Goal: Communication & Community: Share content

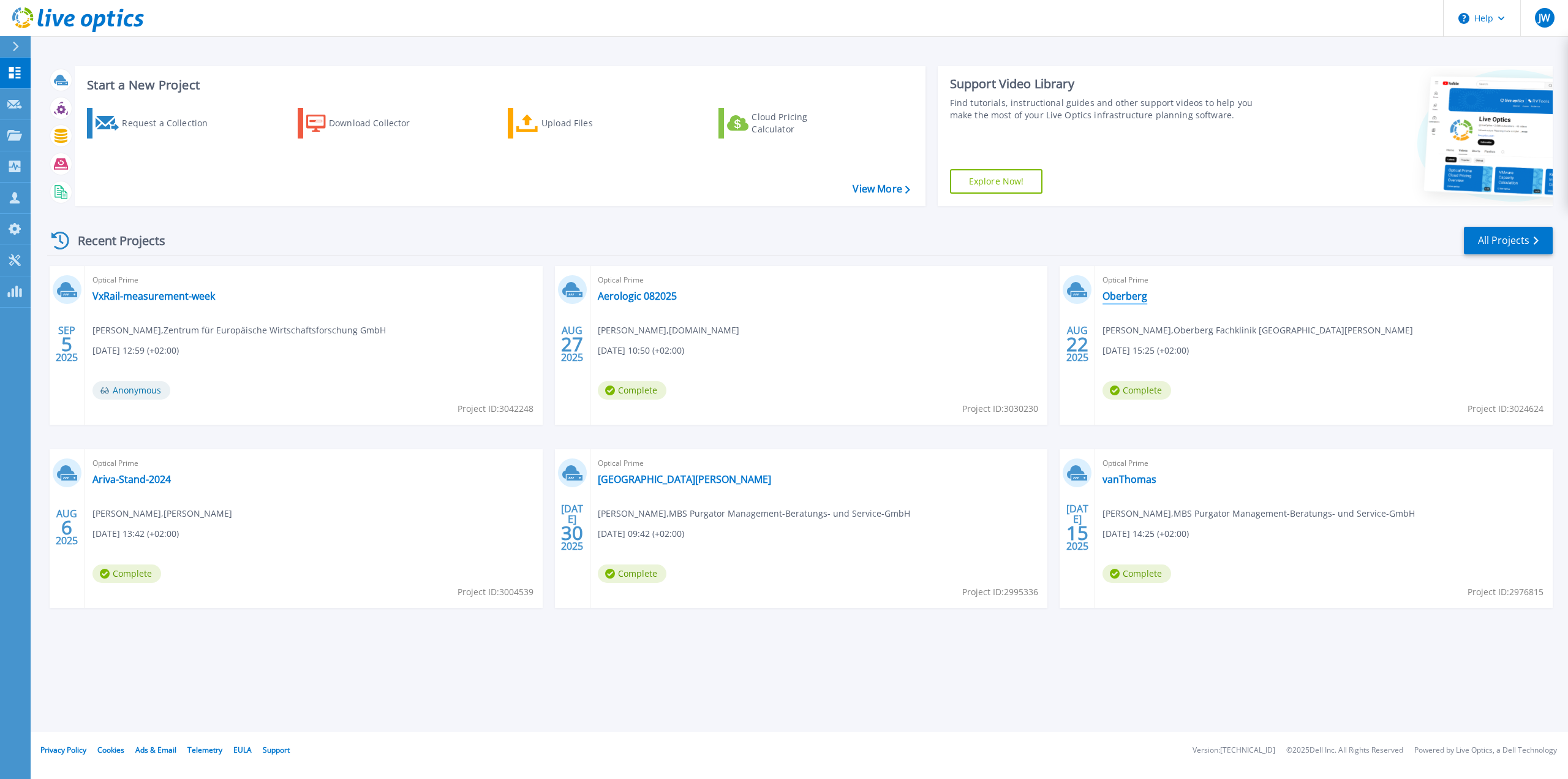
click at [1115, 291] on link "Oberberg" at bounding box center [1124, 296] width 45 height 12
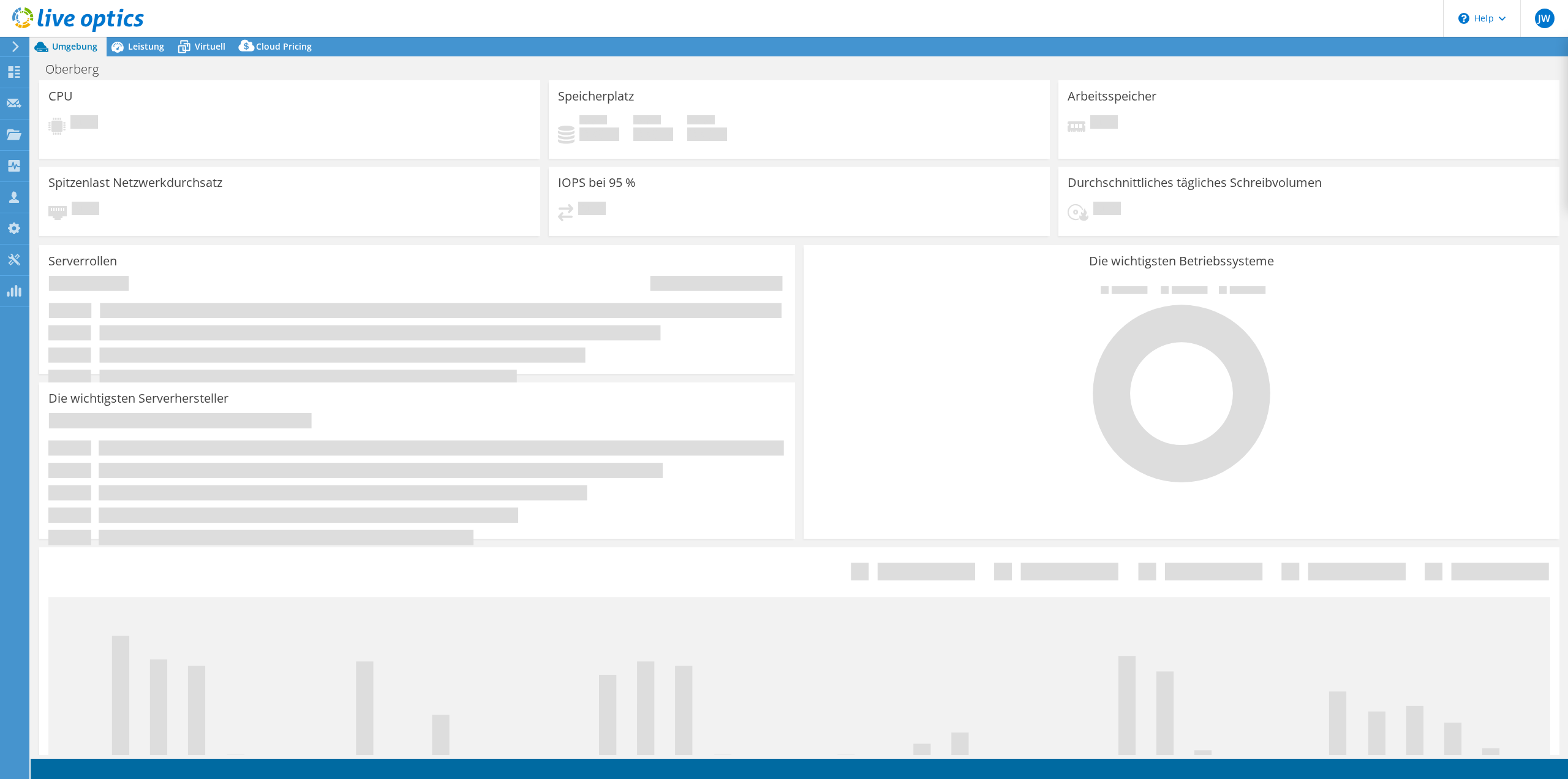
select select "USD"
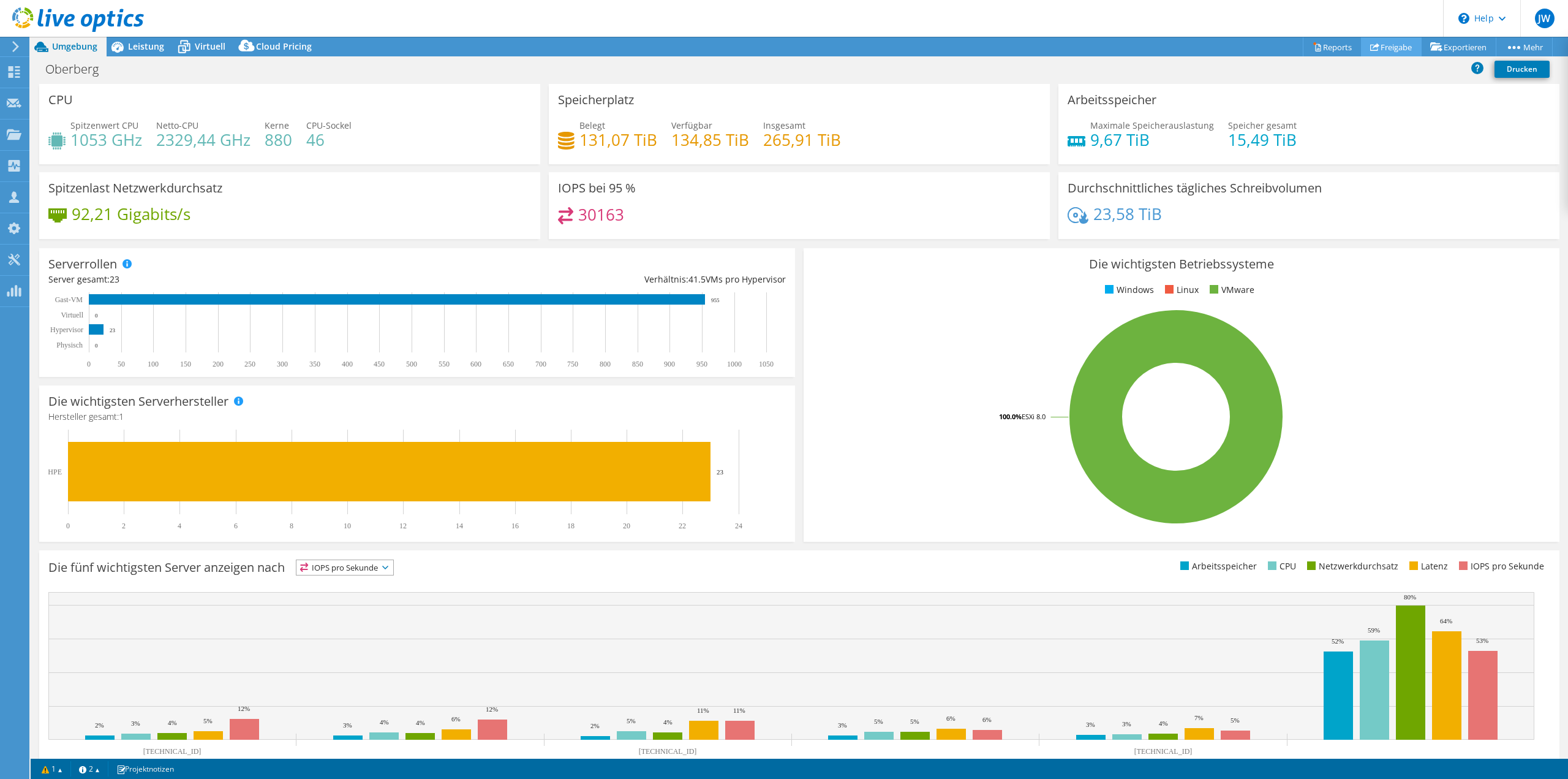
click at [1391, 49] on link "Freigabe" at bounding box center [1391, 46] width 61 height 19
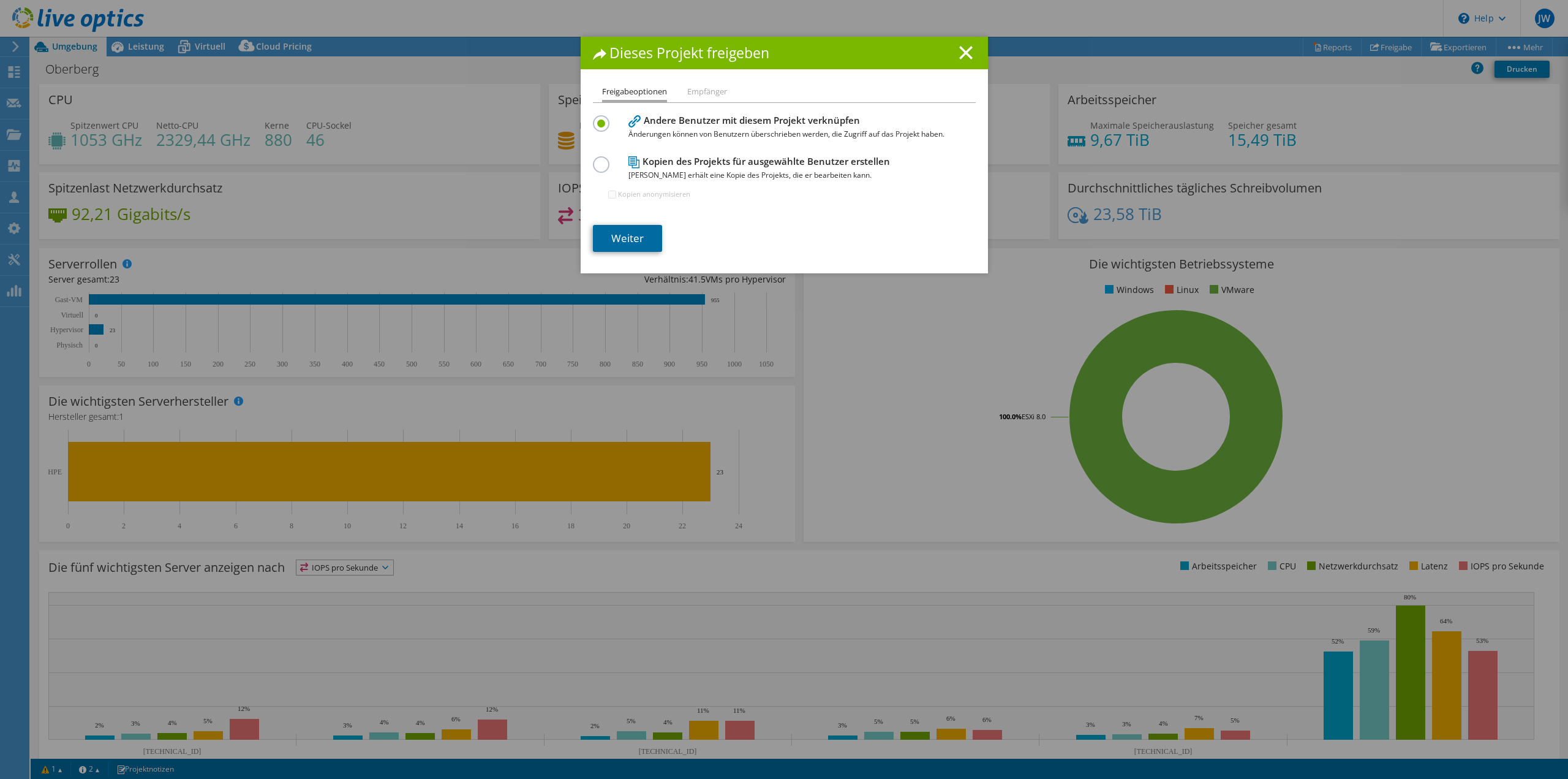
click at [613, 231] on link "Weiter" at bounding box center [627, 238] width 69 height 27
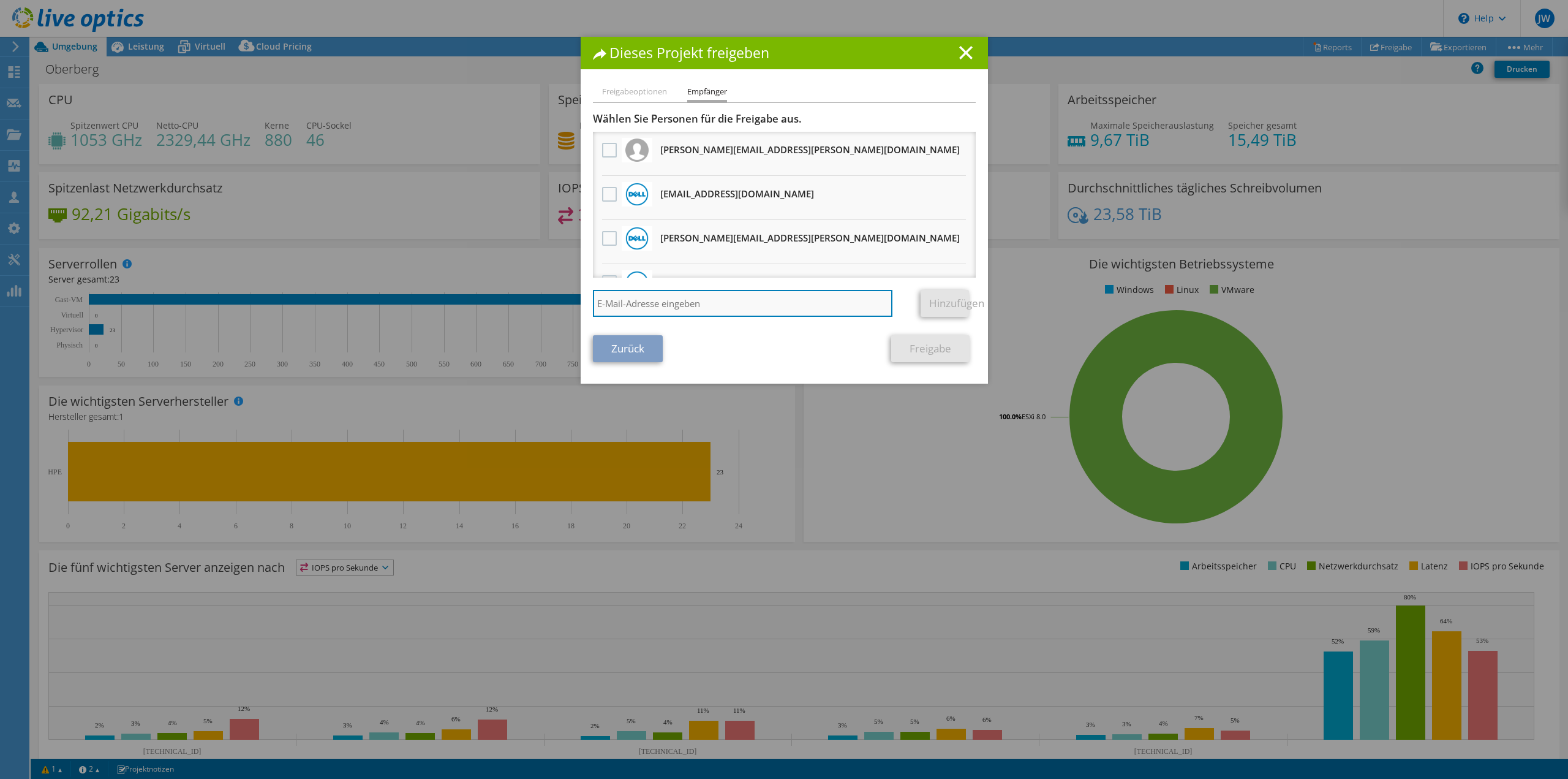
click at [637, 301] on input "search" at bounding box center [743, 303] width 300 height 27
type input "[EMAIL_ADDRESS][PERSON_NAME][DOMAIN_NAME]"
click at [933, 303] on link "Hinzufügen" at bounding box center [945, 303] width 49 height 27
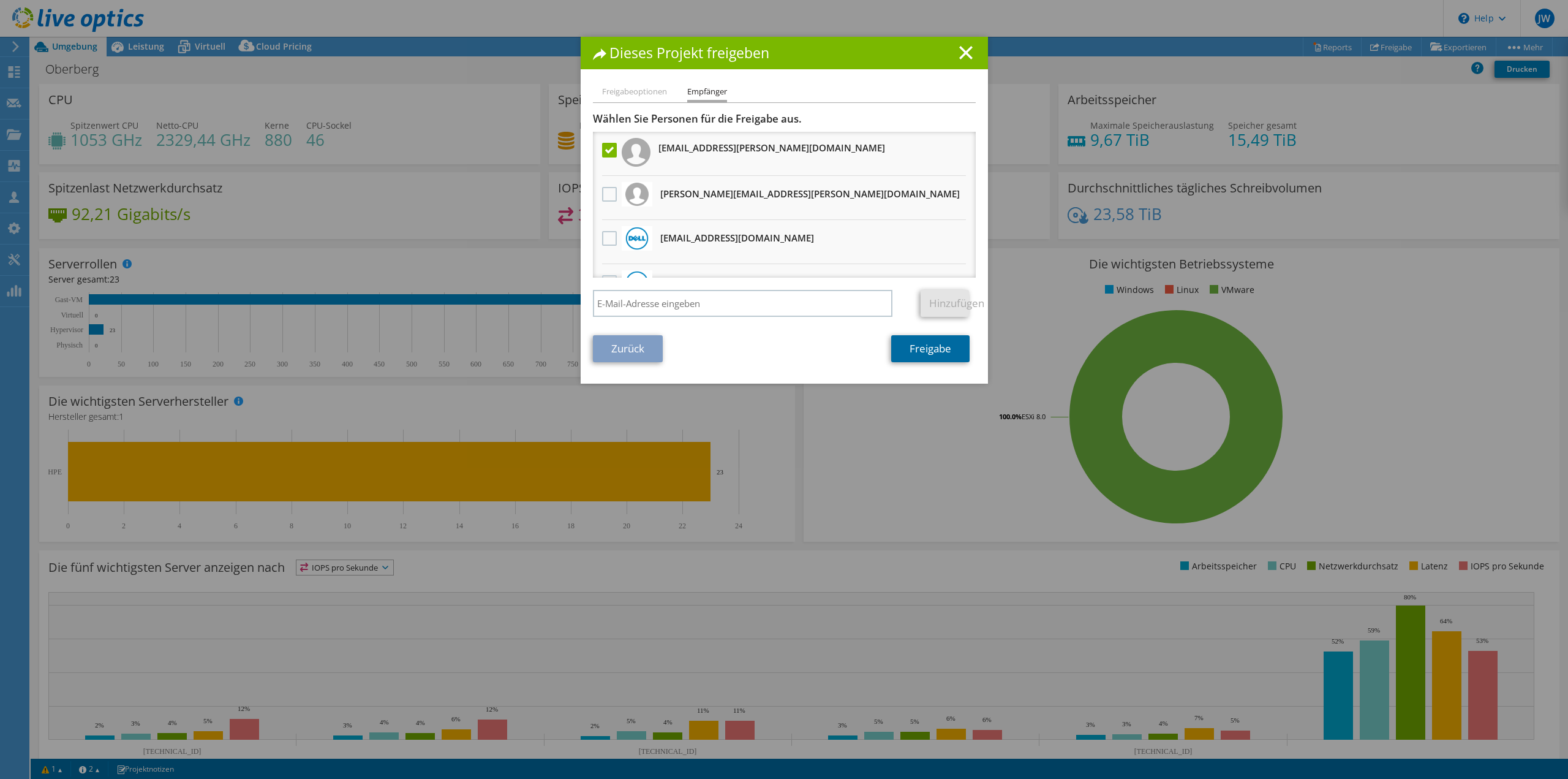
click at [929, 355] on link "Freigabe" at bounding box center [930, 349] width 78 height 27
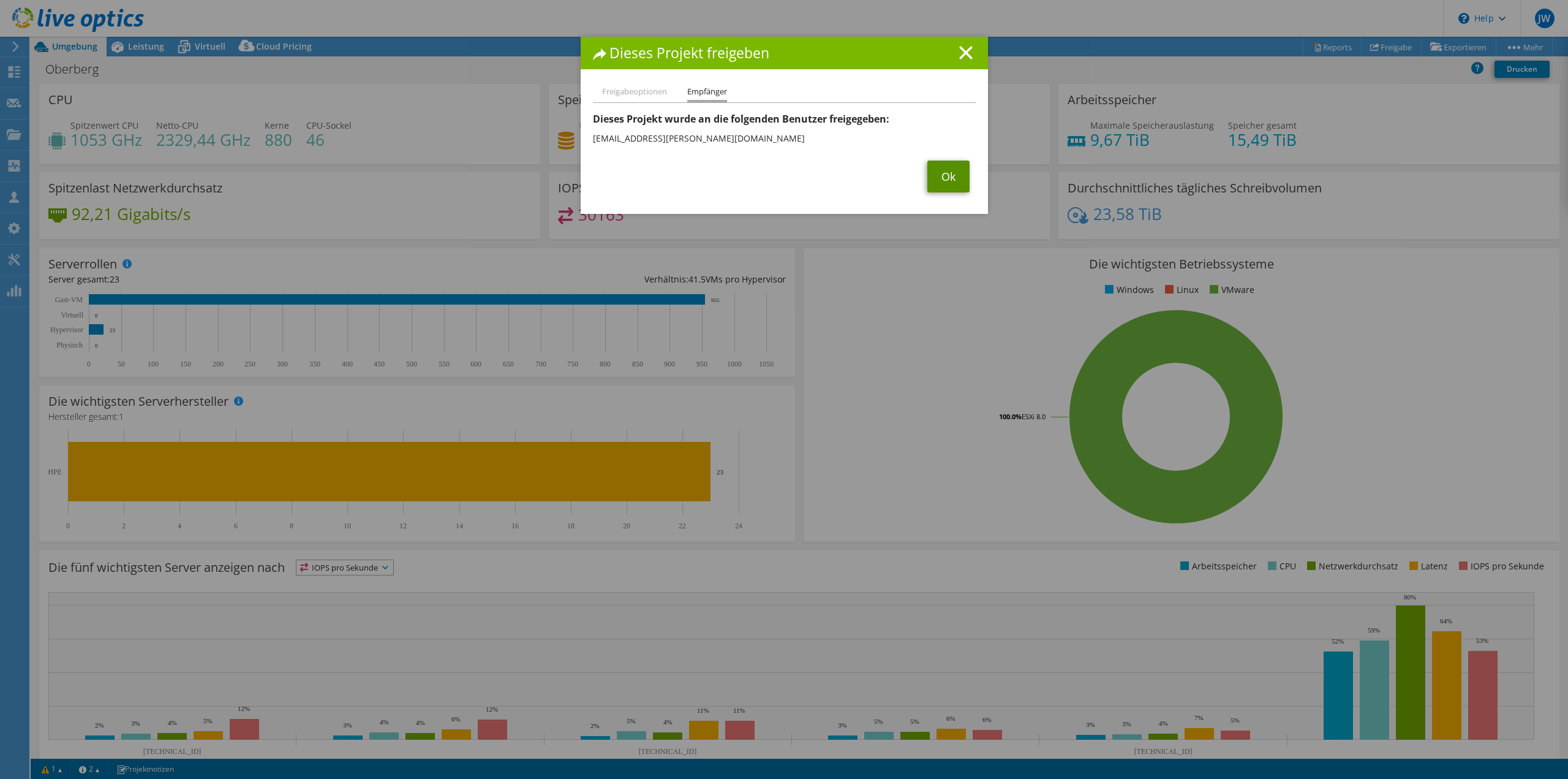
click at [945, 174] on link "Ok" at bounding box center [949, 177] width 42 height 32
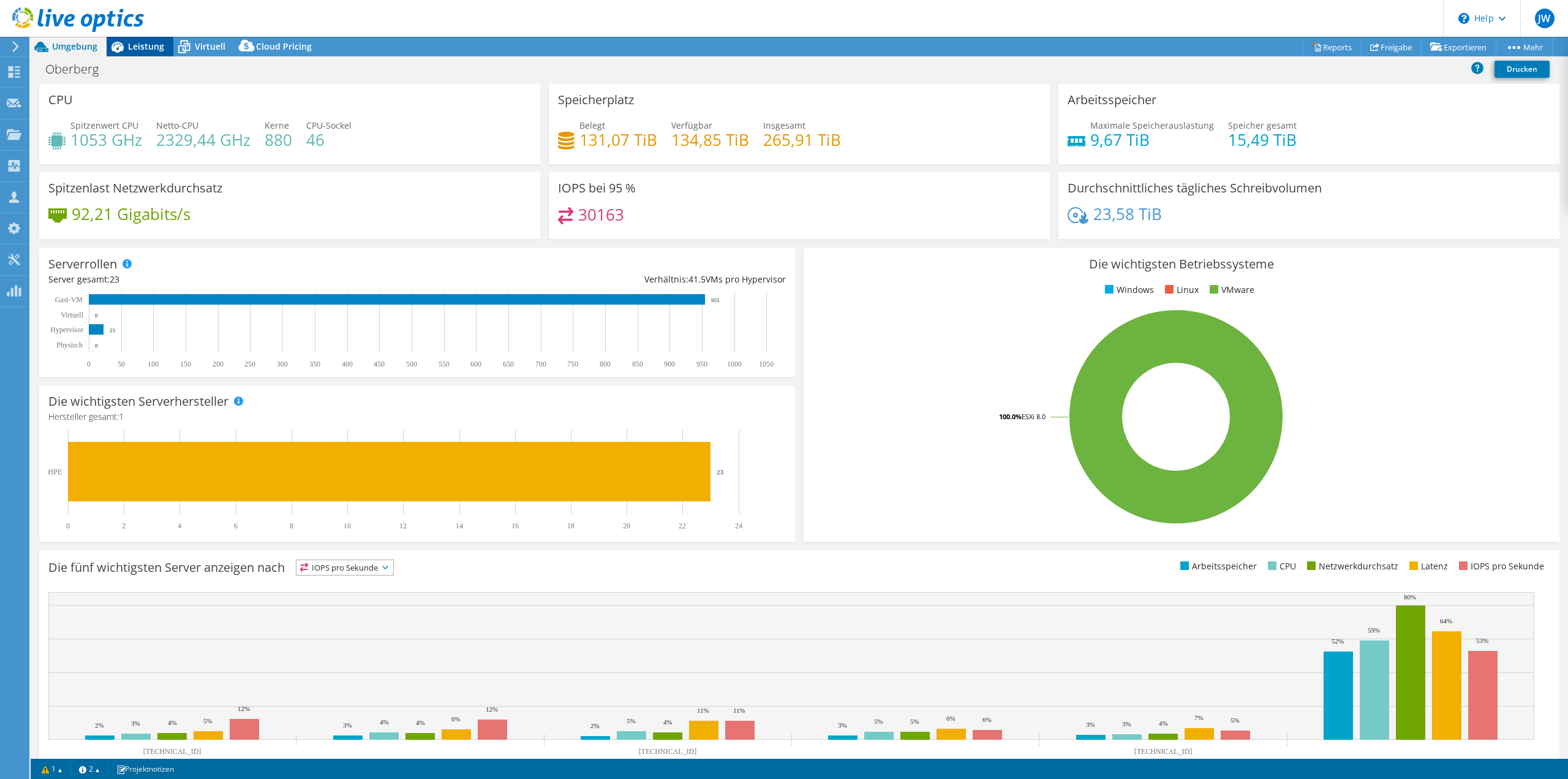
click at [135, 43] on span "Leistung" at bounding box center [146, 46] width 36 height 11
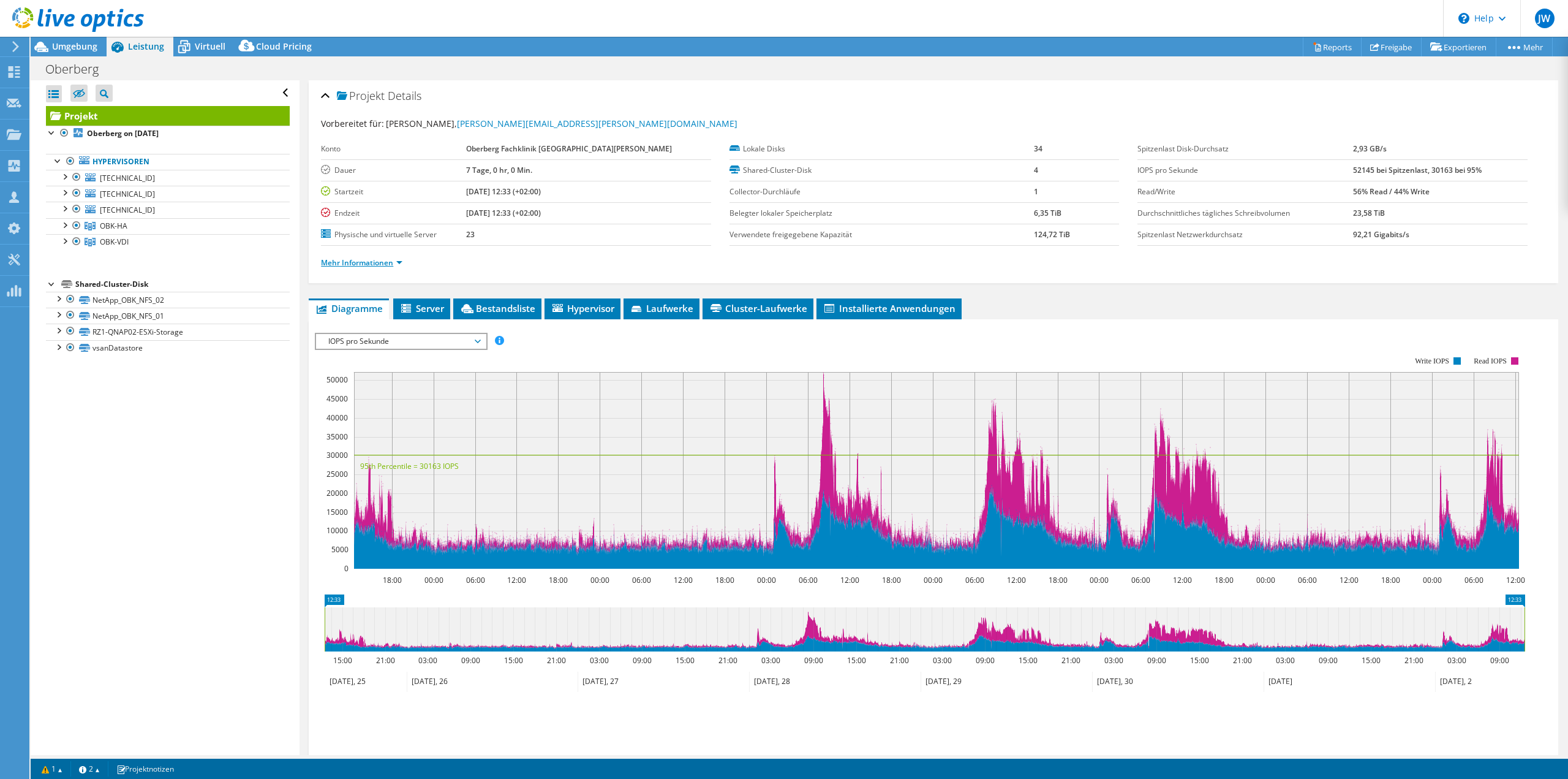
click at [359, 261] on link "Mehr Informationen" at bounding box center [361, 262] width 81 height 11
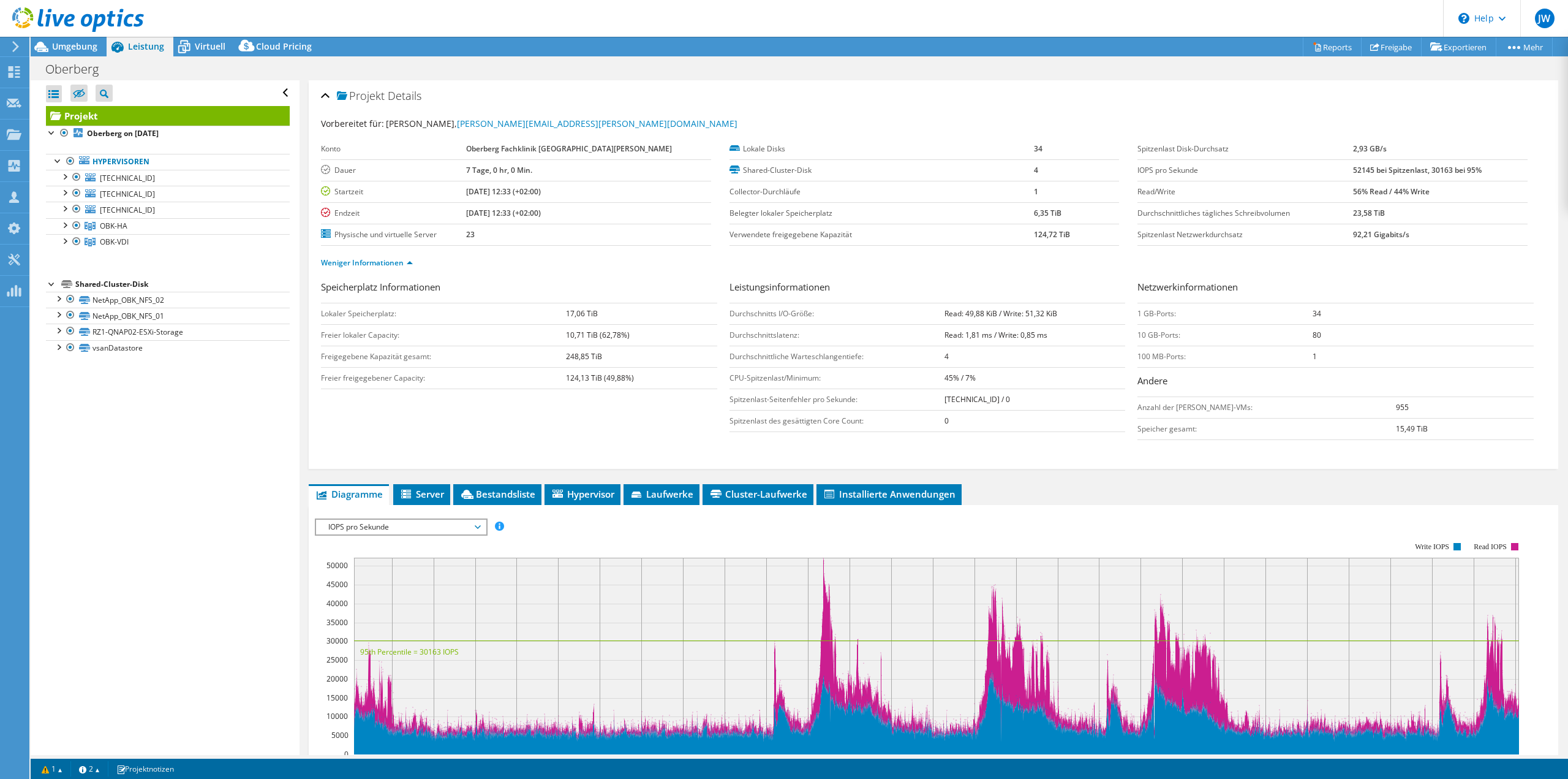
click at [384, 520] on span "IOPS pro Sekunde" at bounding box center [401, 526] width 158 height 14
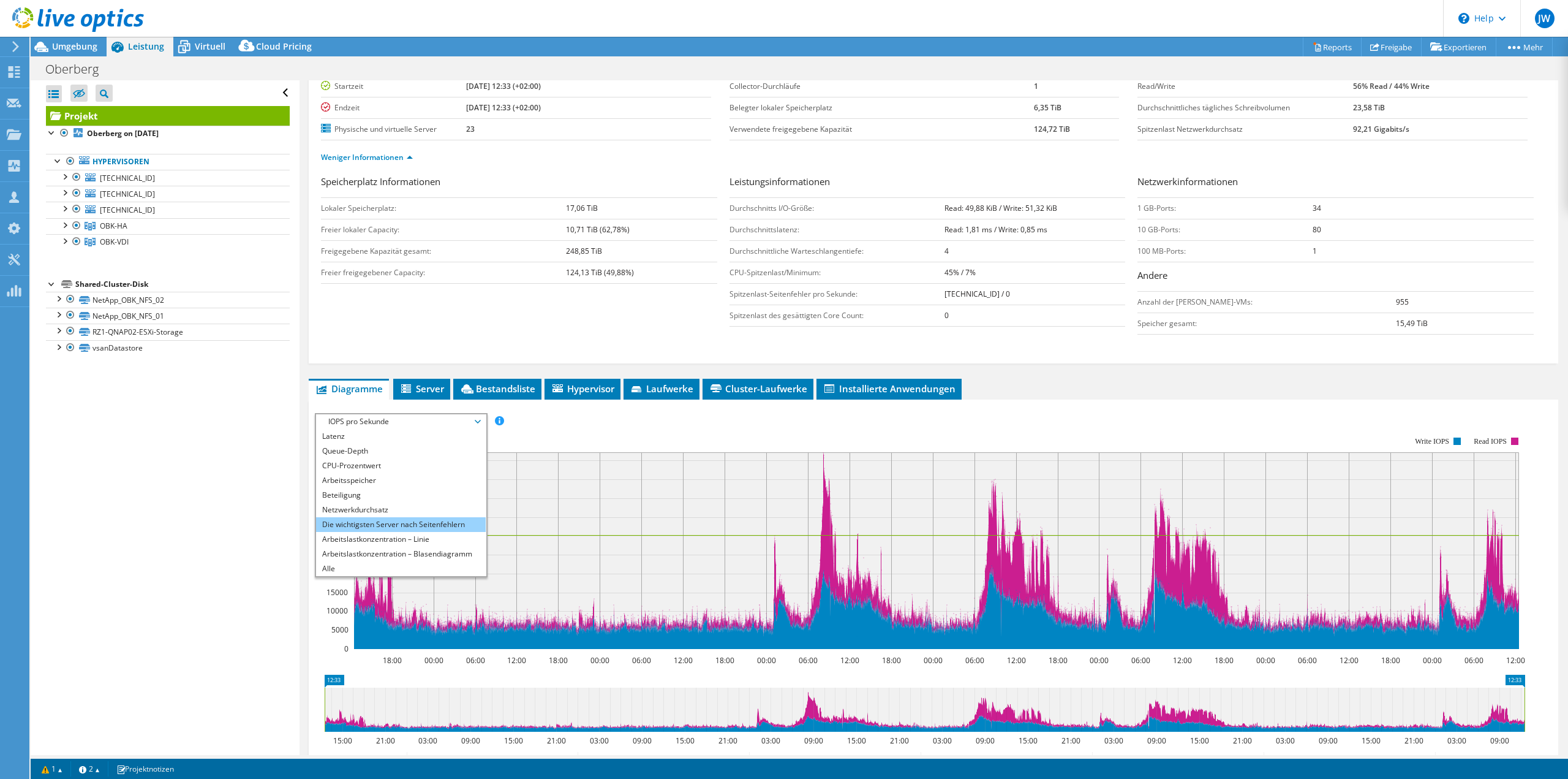
scroll to position [123, 0]
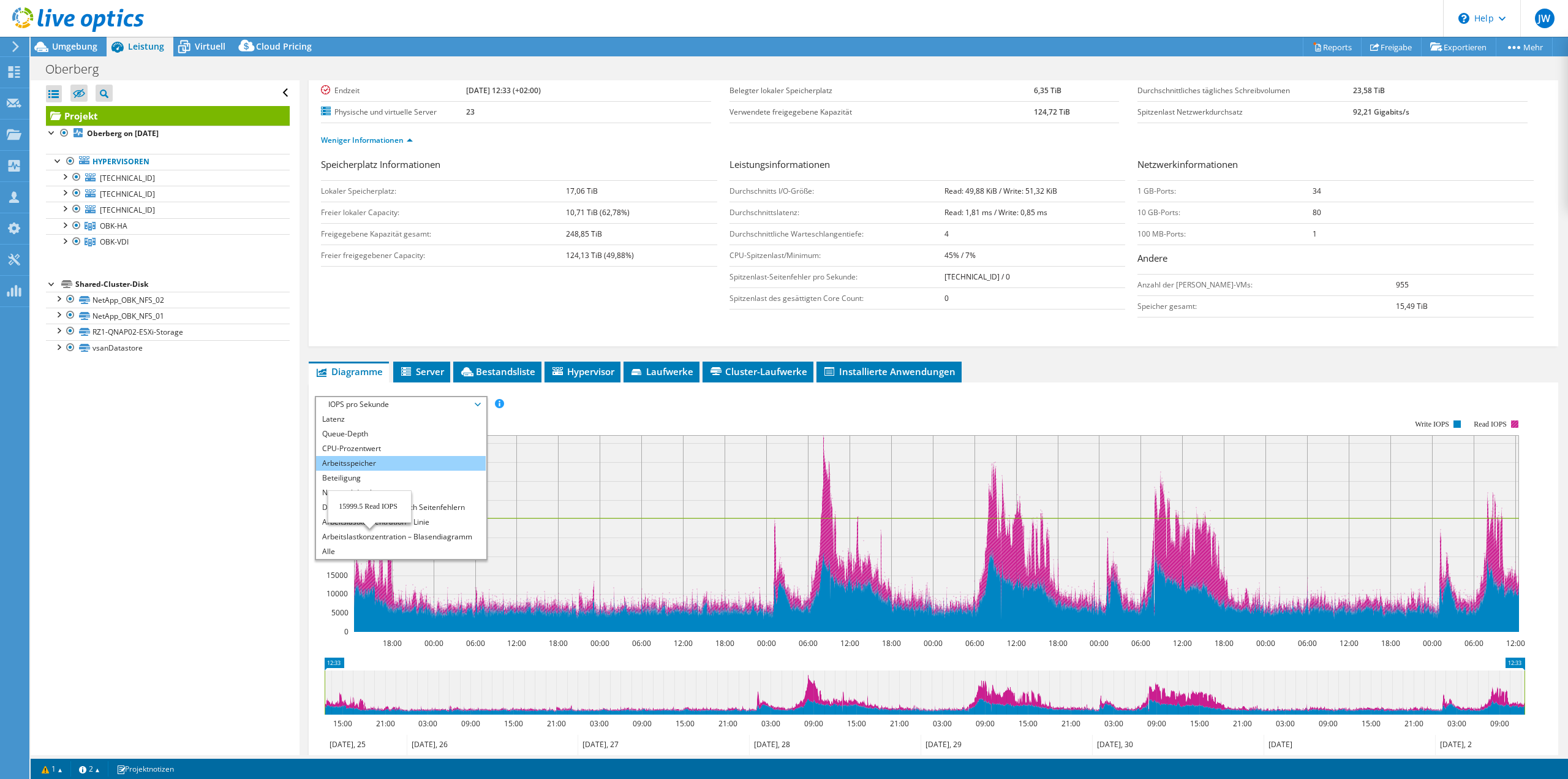
click at [352, 464] on li "Arbeitsspeicher" at bounding box center [401, 463] width 170 height 14
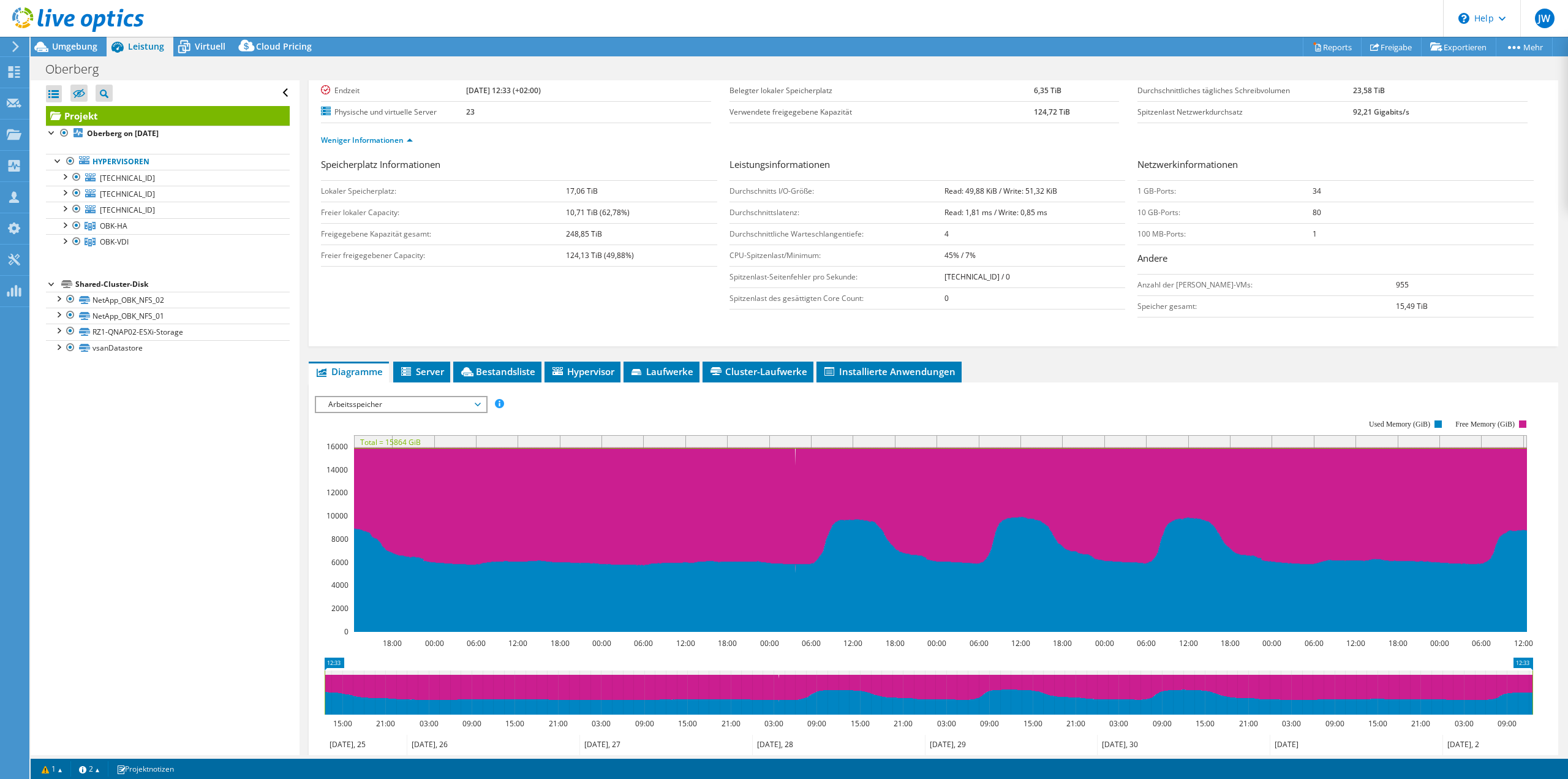
click at [374, 399] on span "Arbeitsspeicher" at bounding box center [401, 404] width 158 height 14
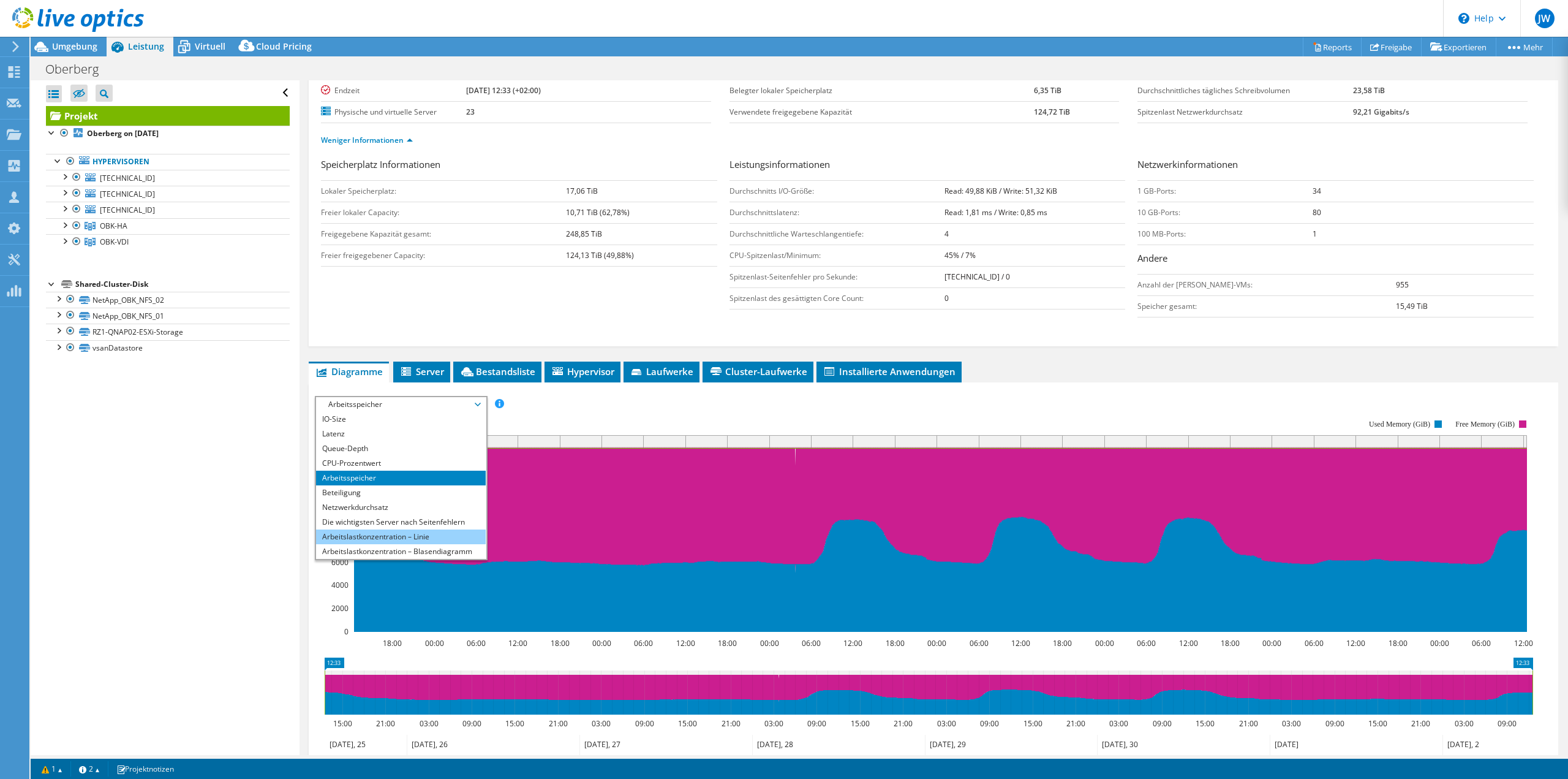
scroll to position [44, 0]
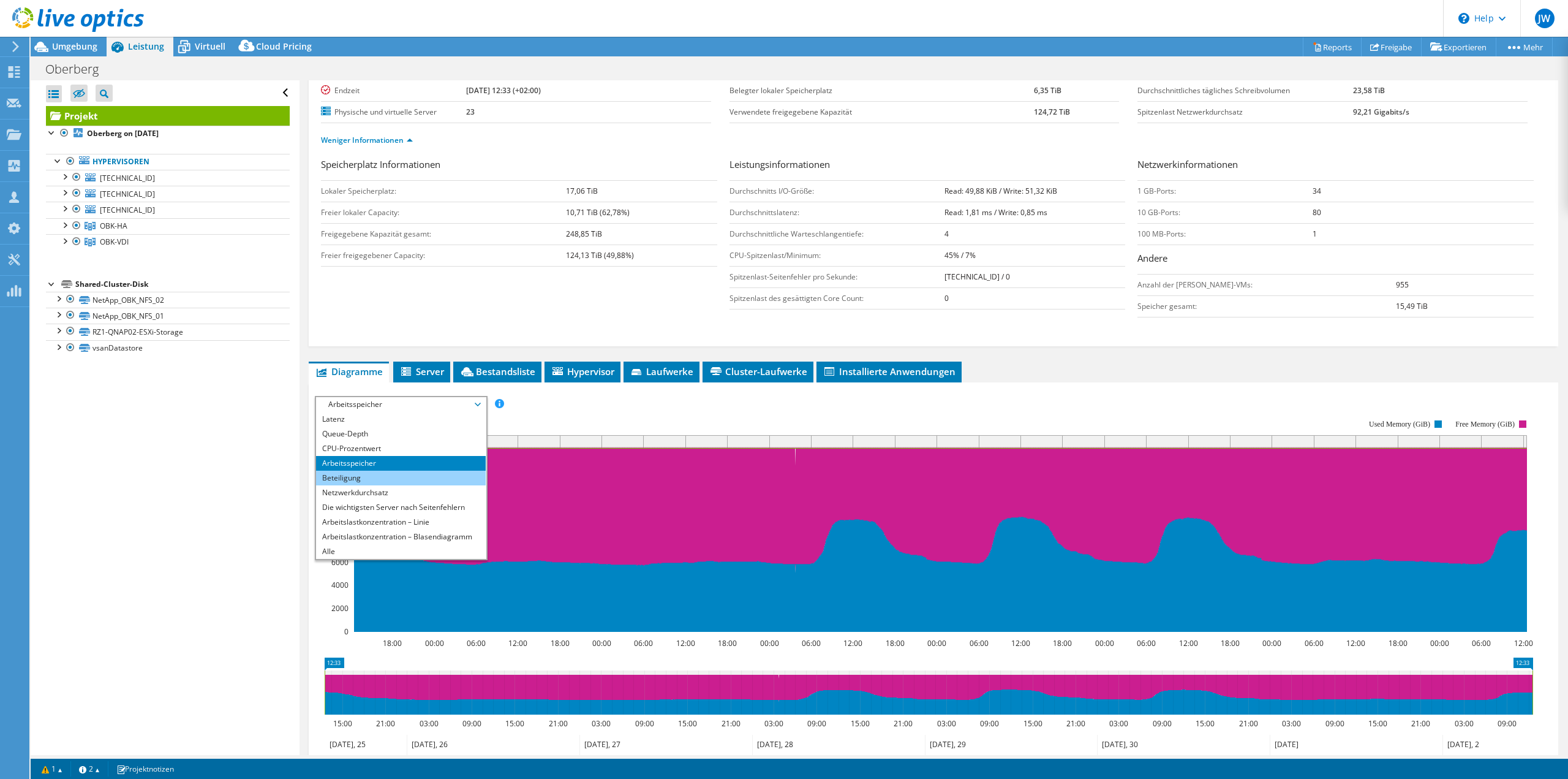
click at [356, 475] on li "Beteiligung" at bounding box center [401, 477] width 170 height 14
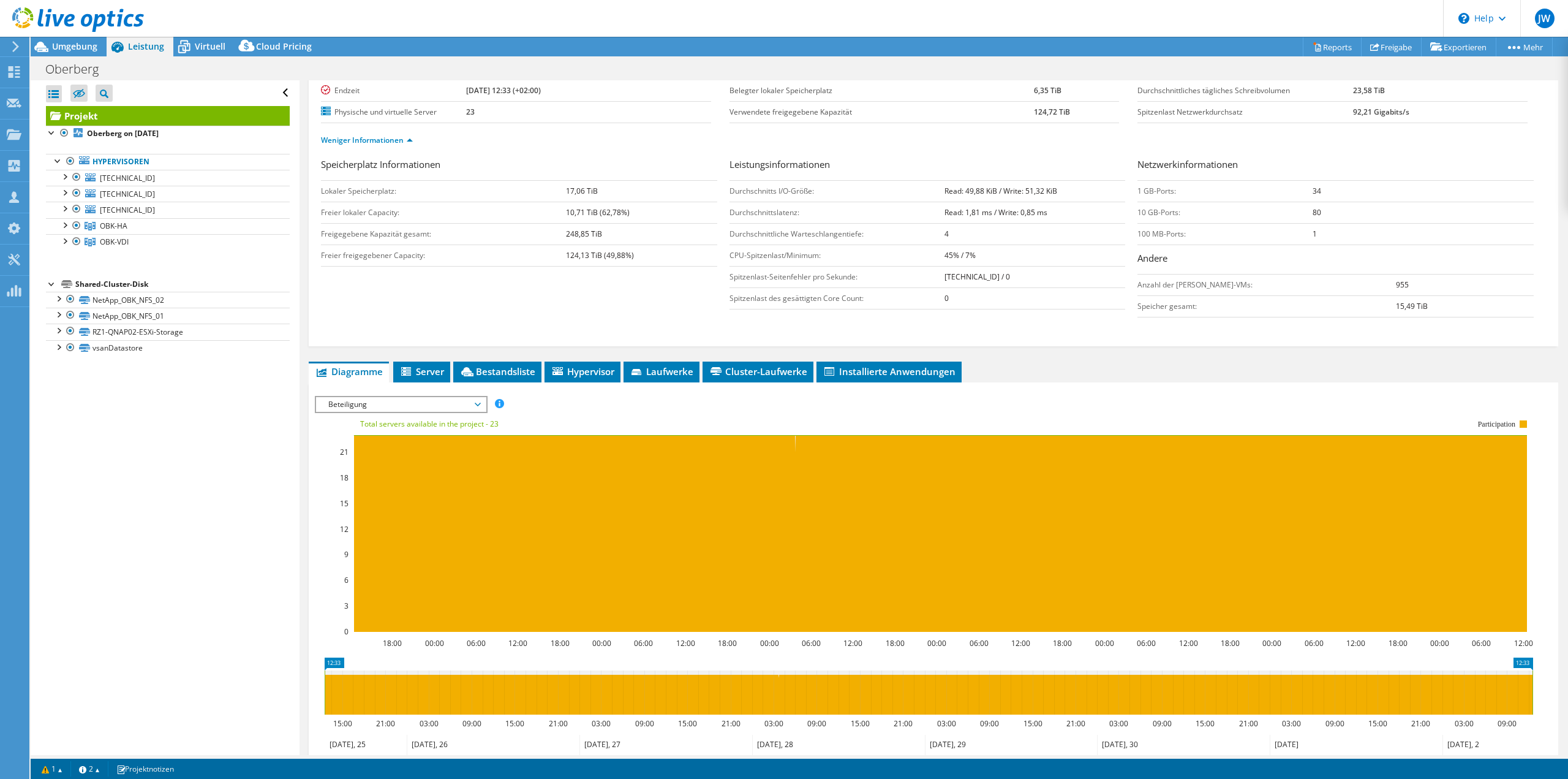
click at [383, 397] on span "Beteiligung" at bounding box center [401, 404] width 158 height 14
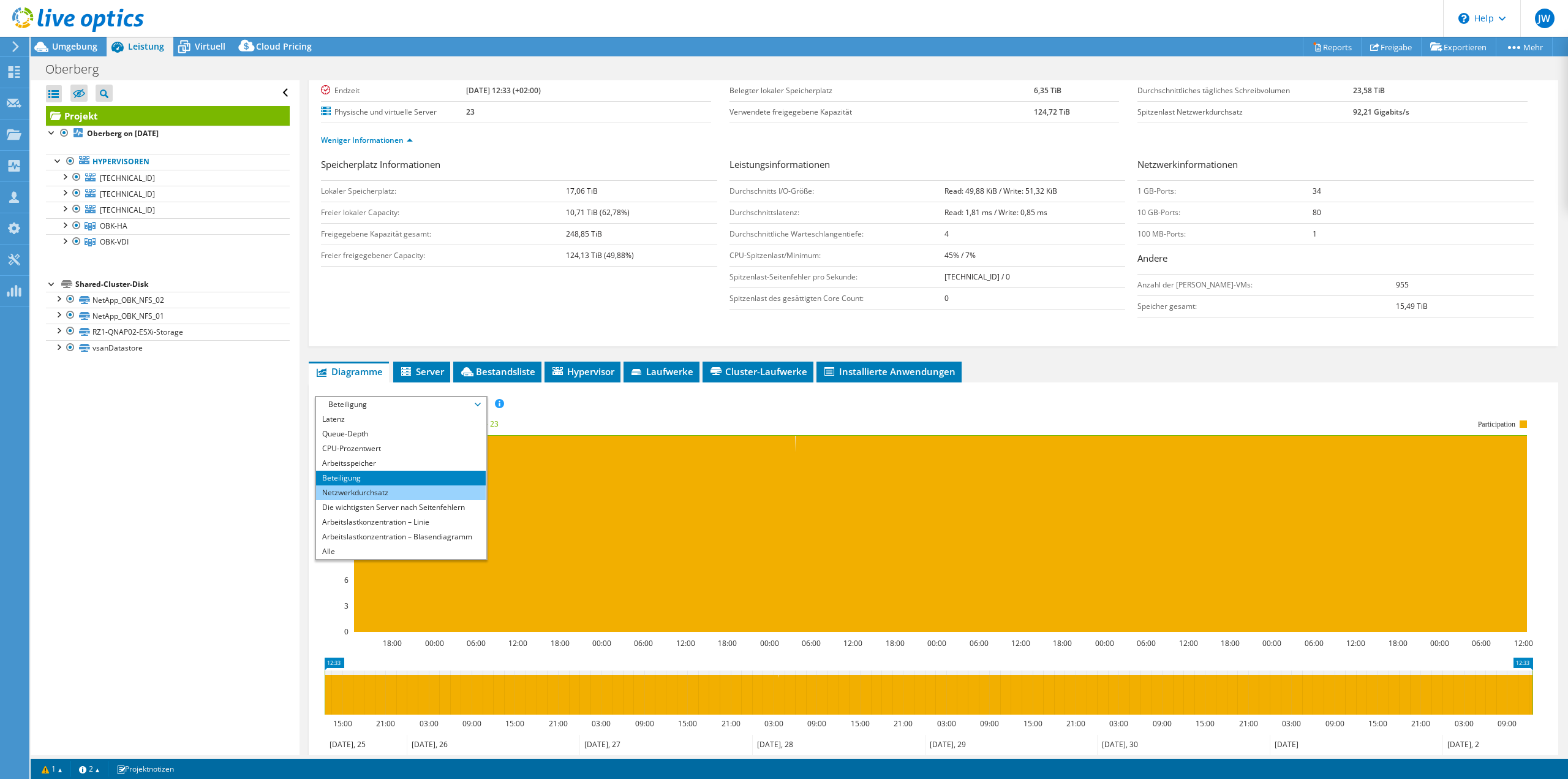
click at [372, 485] on li "Netzwerkdurchsatz" at bounding box center [401, 492] width 170 height 14
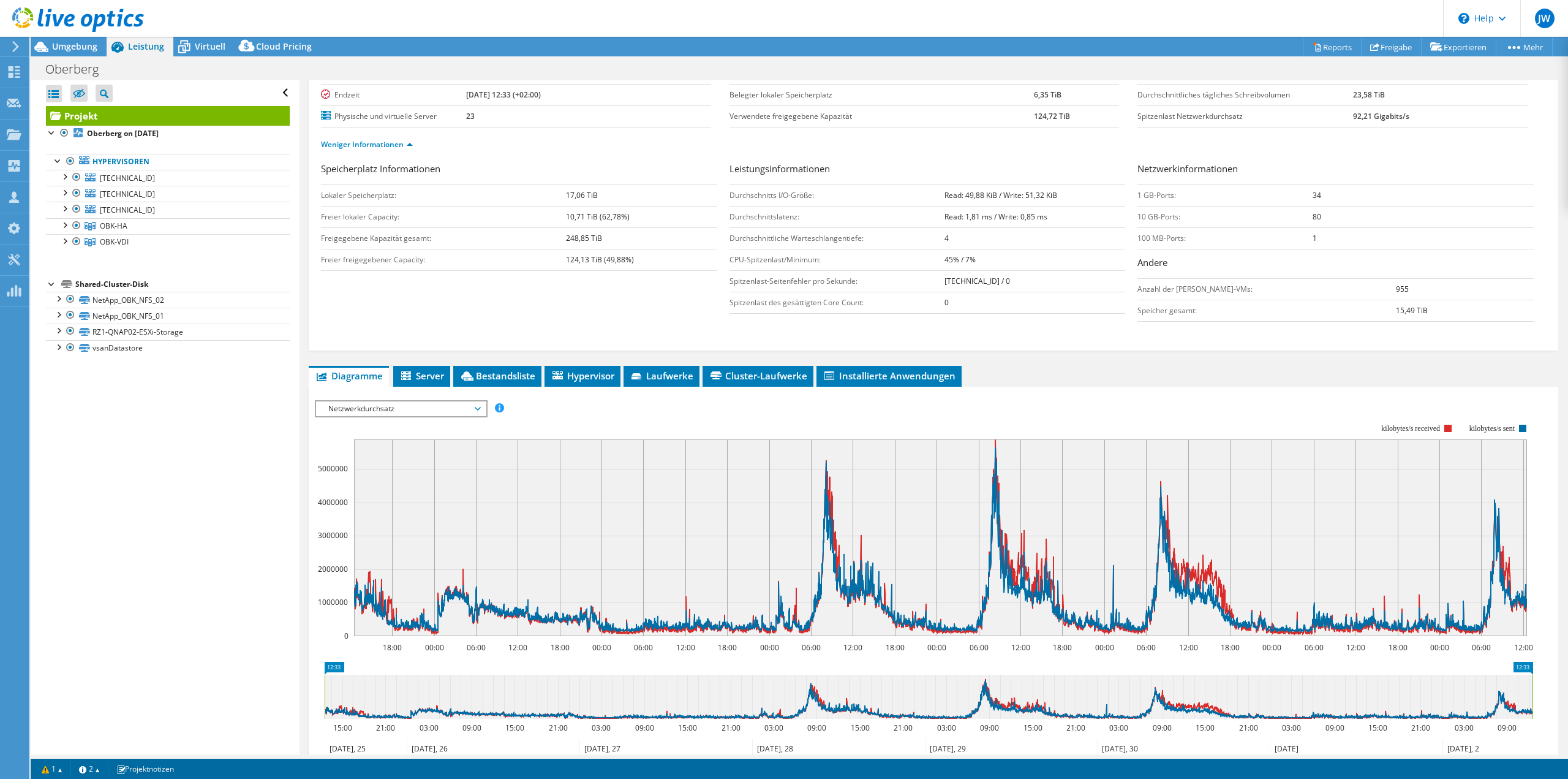
scroll to position [184, 0]
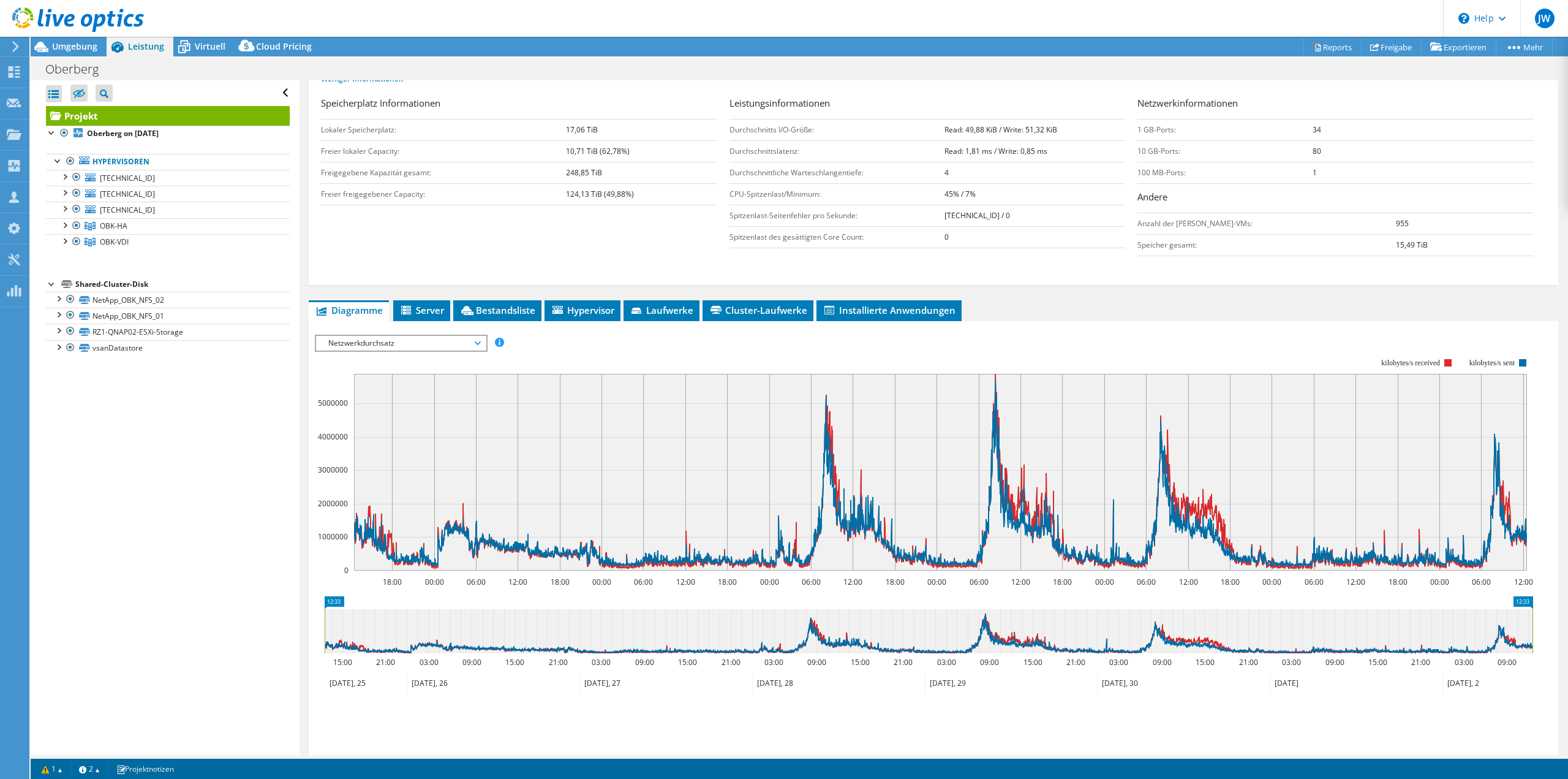
click at [412, 338] on span "Netzwerkdurchsatz" at bounding box center [401, 343] width 158 height 14
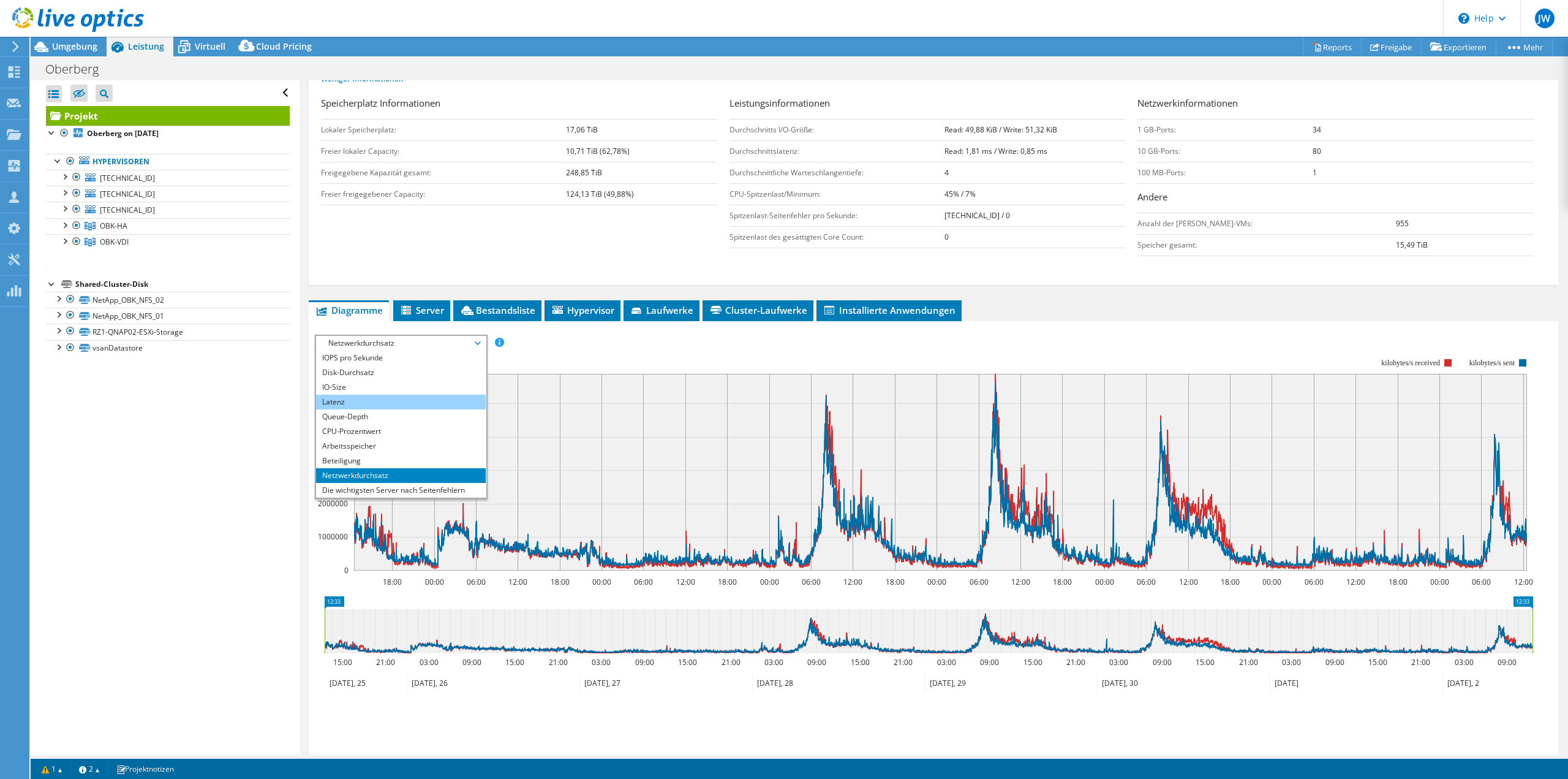
scroll to position [61, 0]
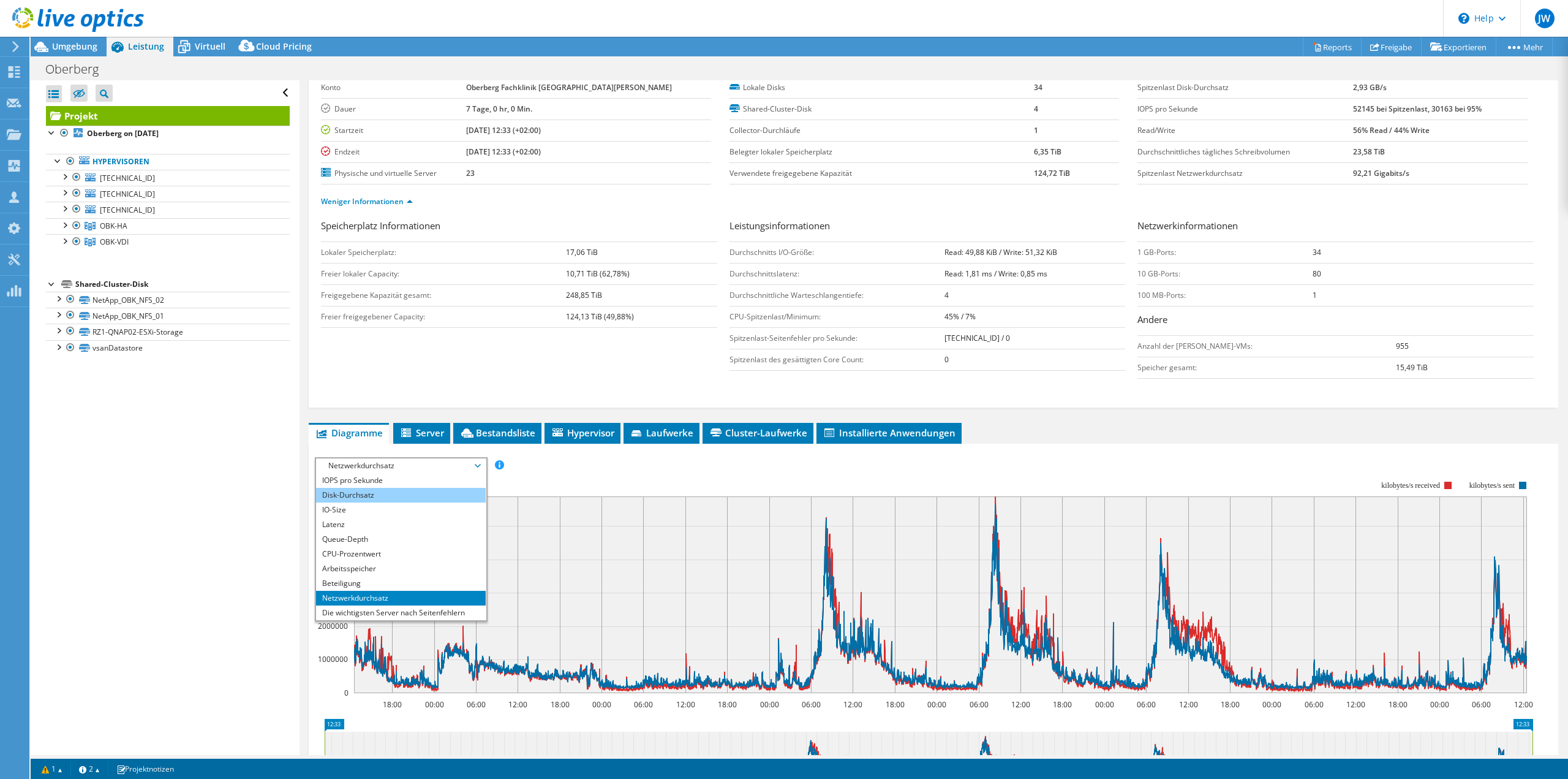
click at [357, 493] on li "Disk-Durchsatz" at bounding box center [401, 495] width 170 height 14
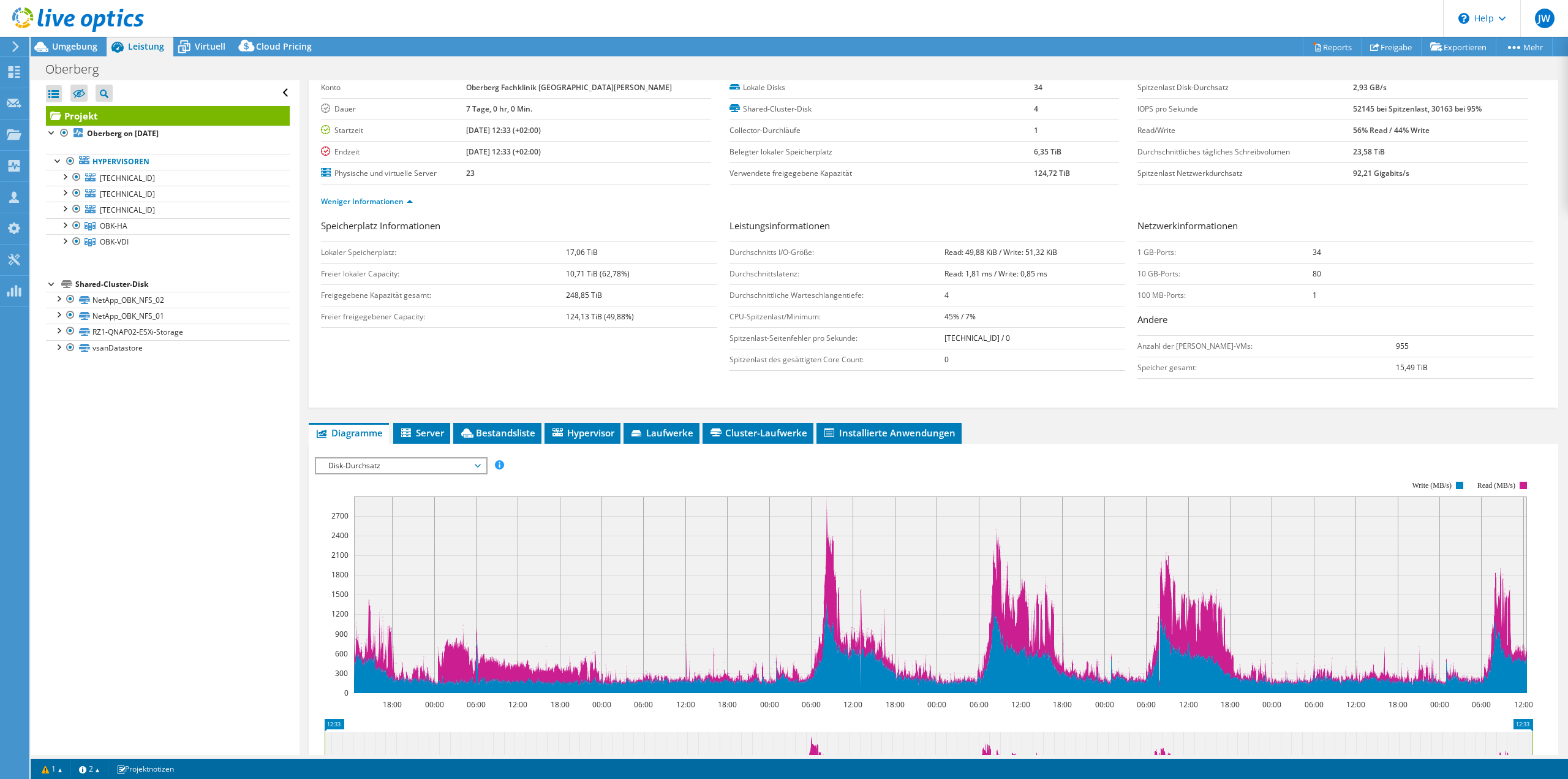
click at [396, 461] on span "Disk-Durchsatz" at bounding box center [401, 465] width 158 height 14
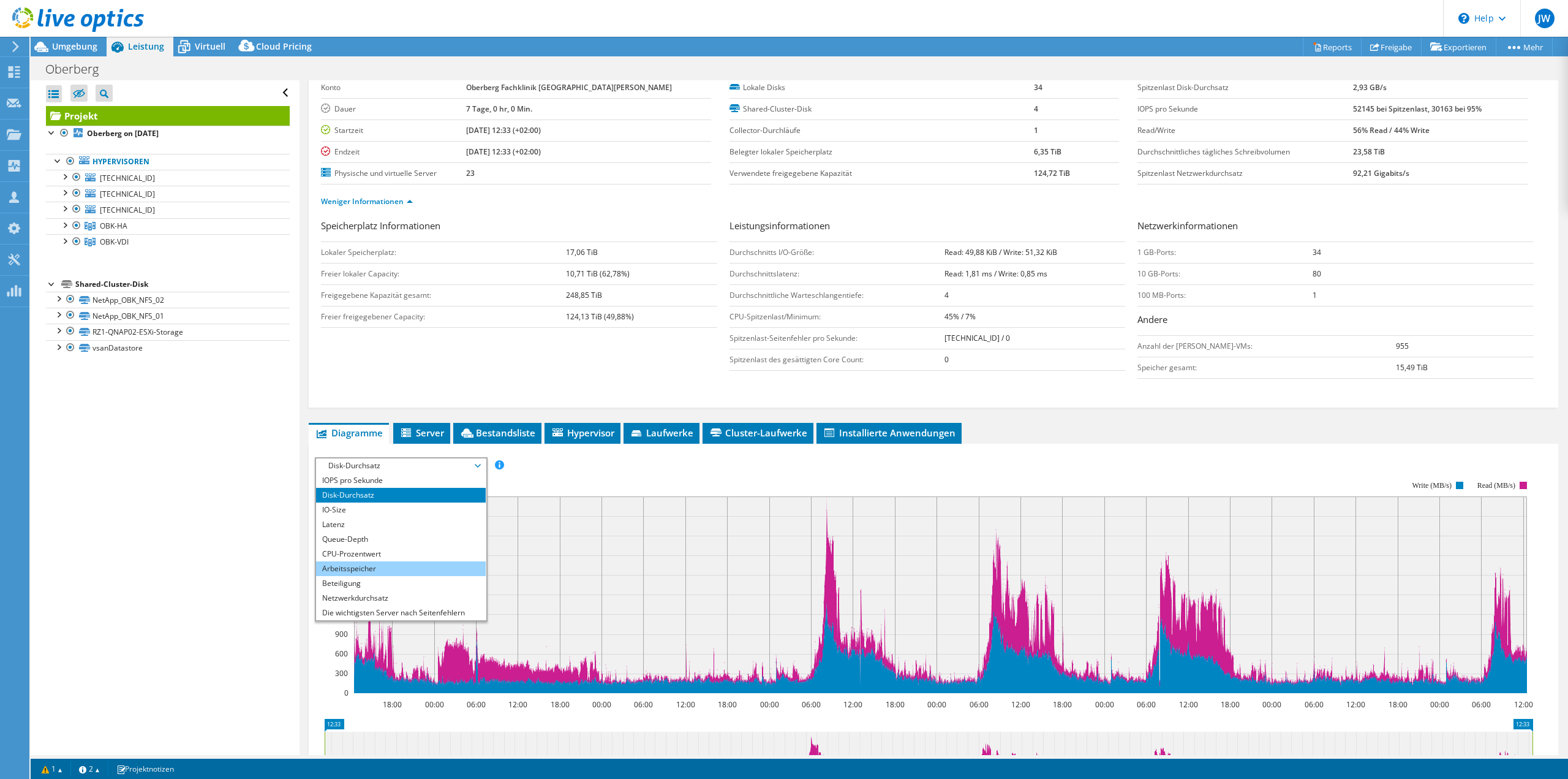
click at [360, 563] on li "Arbeitsspeicher" at bounding box center [401, 568] width 170 height 14
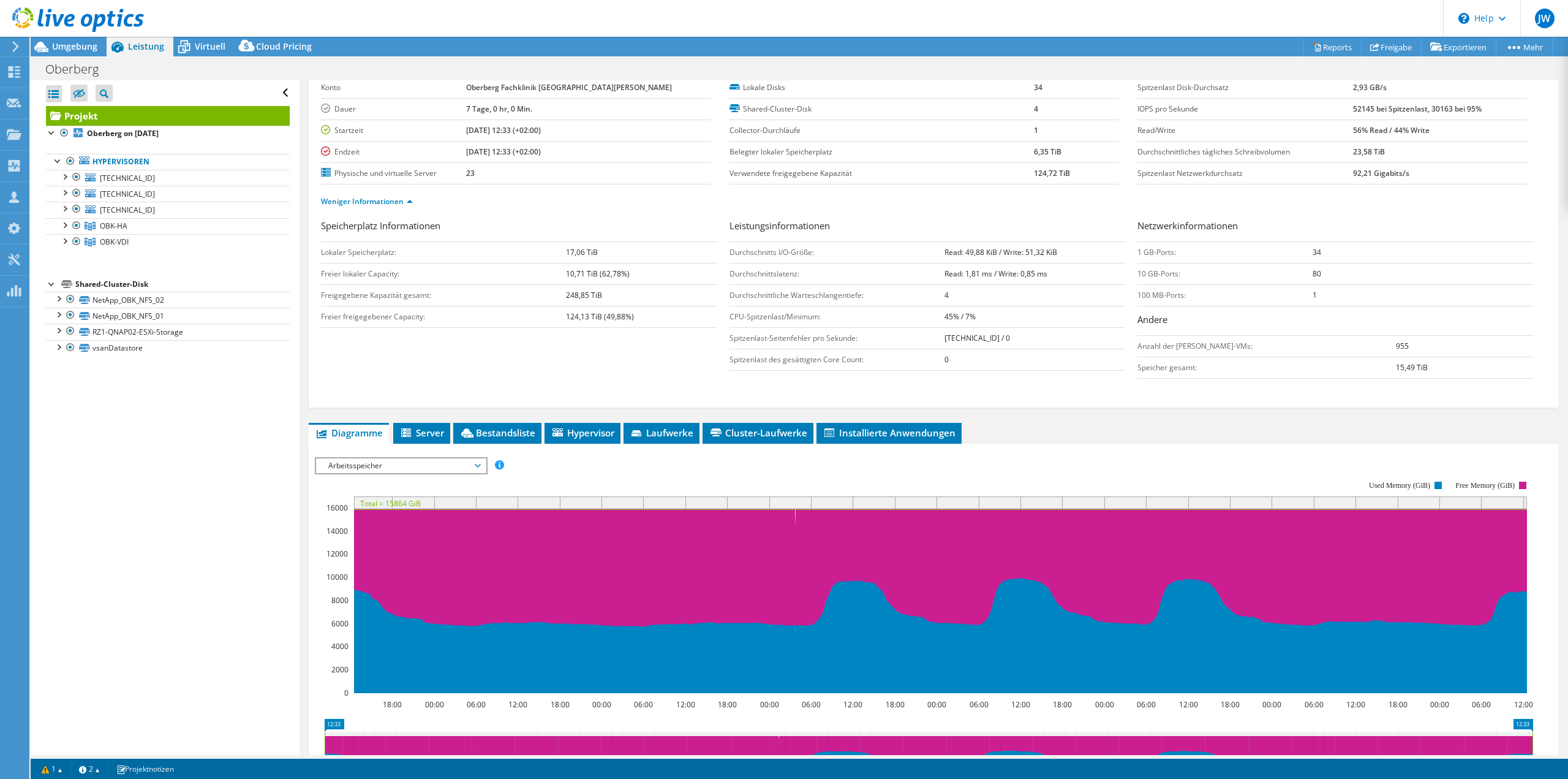
click at [434, 463] on span "Arbeitsspeicher" at bounding box center [401, 465] width 158 height 14
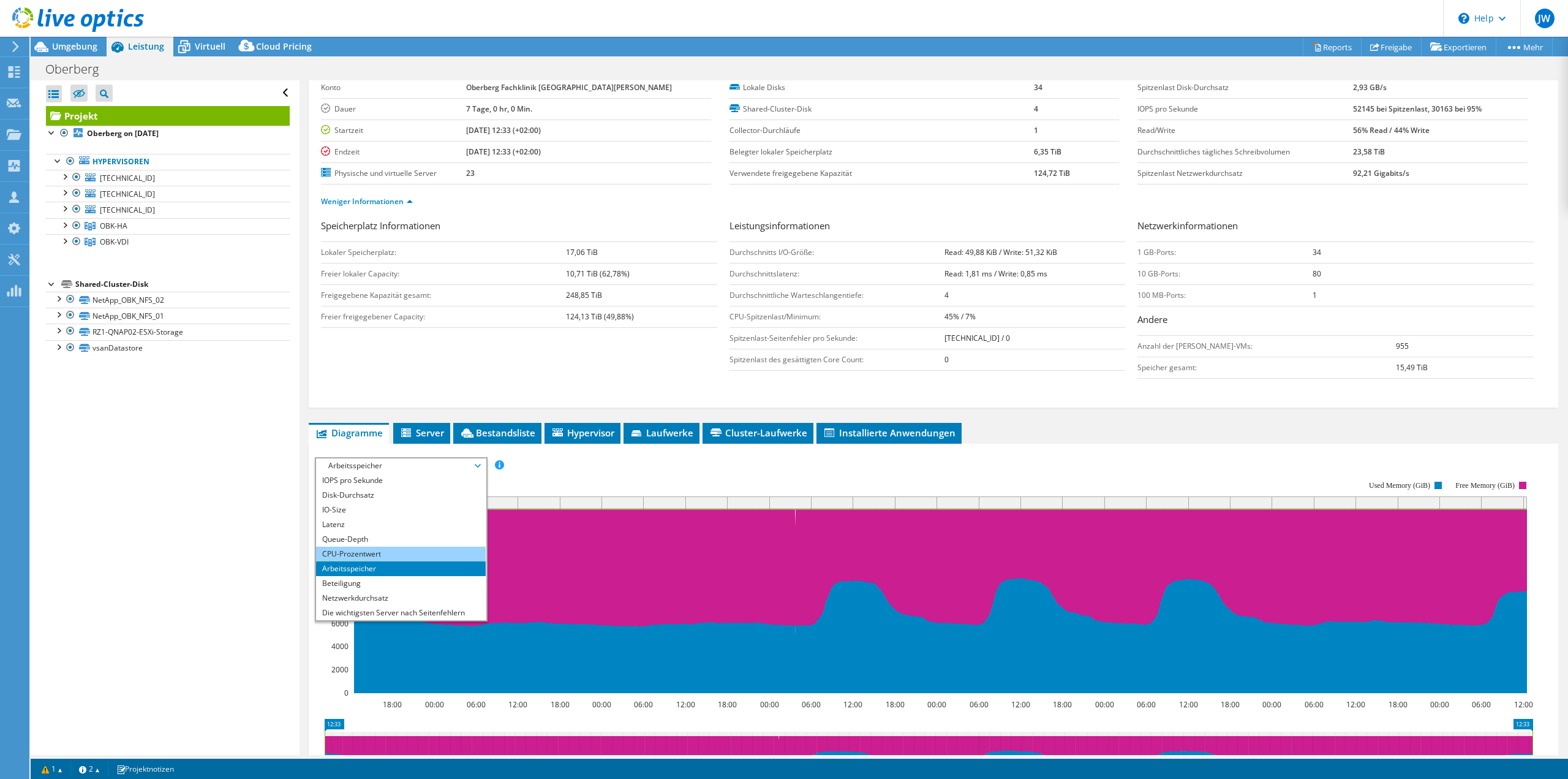
click at [349, 547] on li "CPU-Prozentwert" at bounding box center [401, 554] width 170 height 14
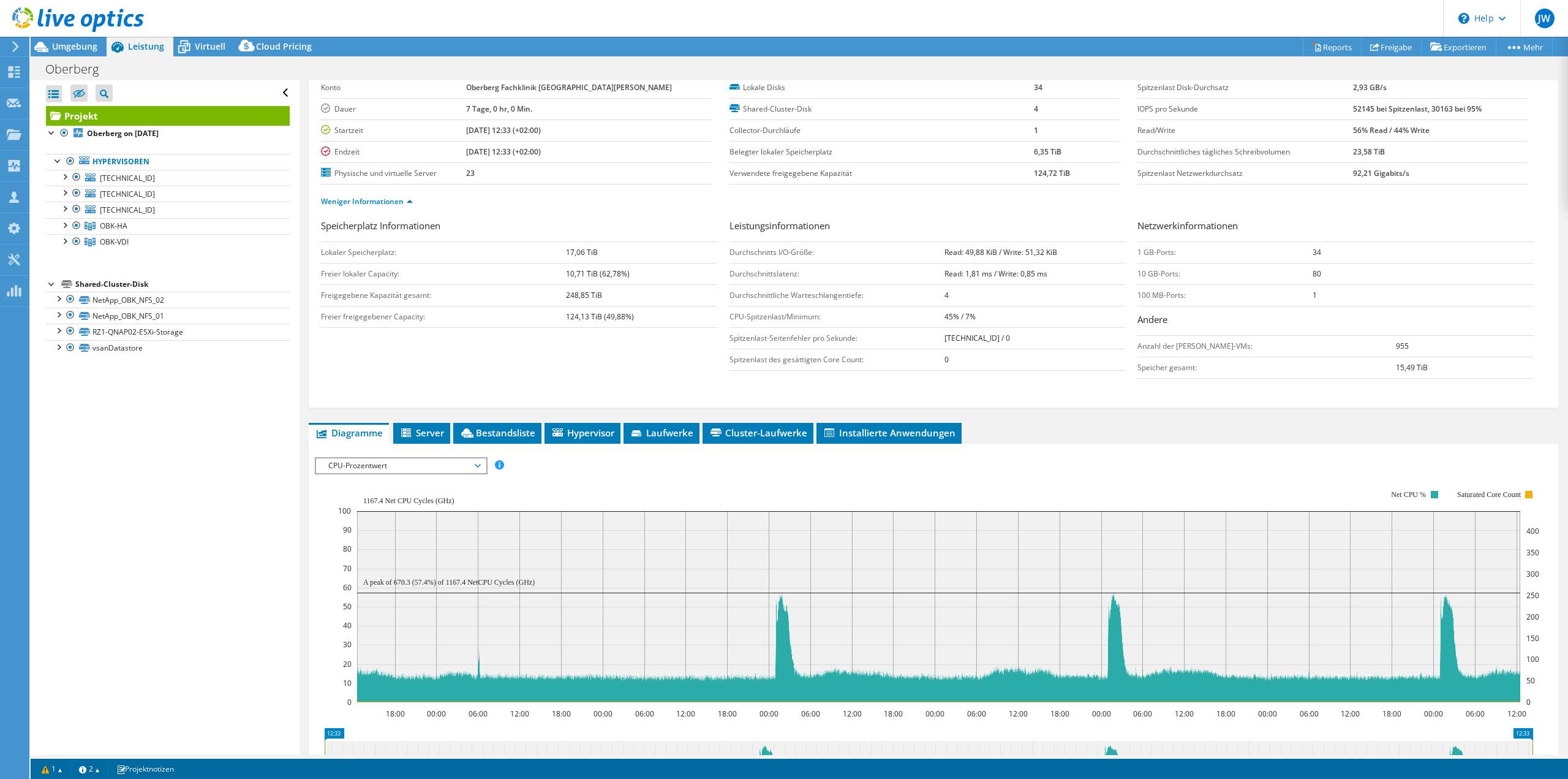
scroll to position [184, 0]
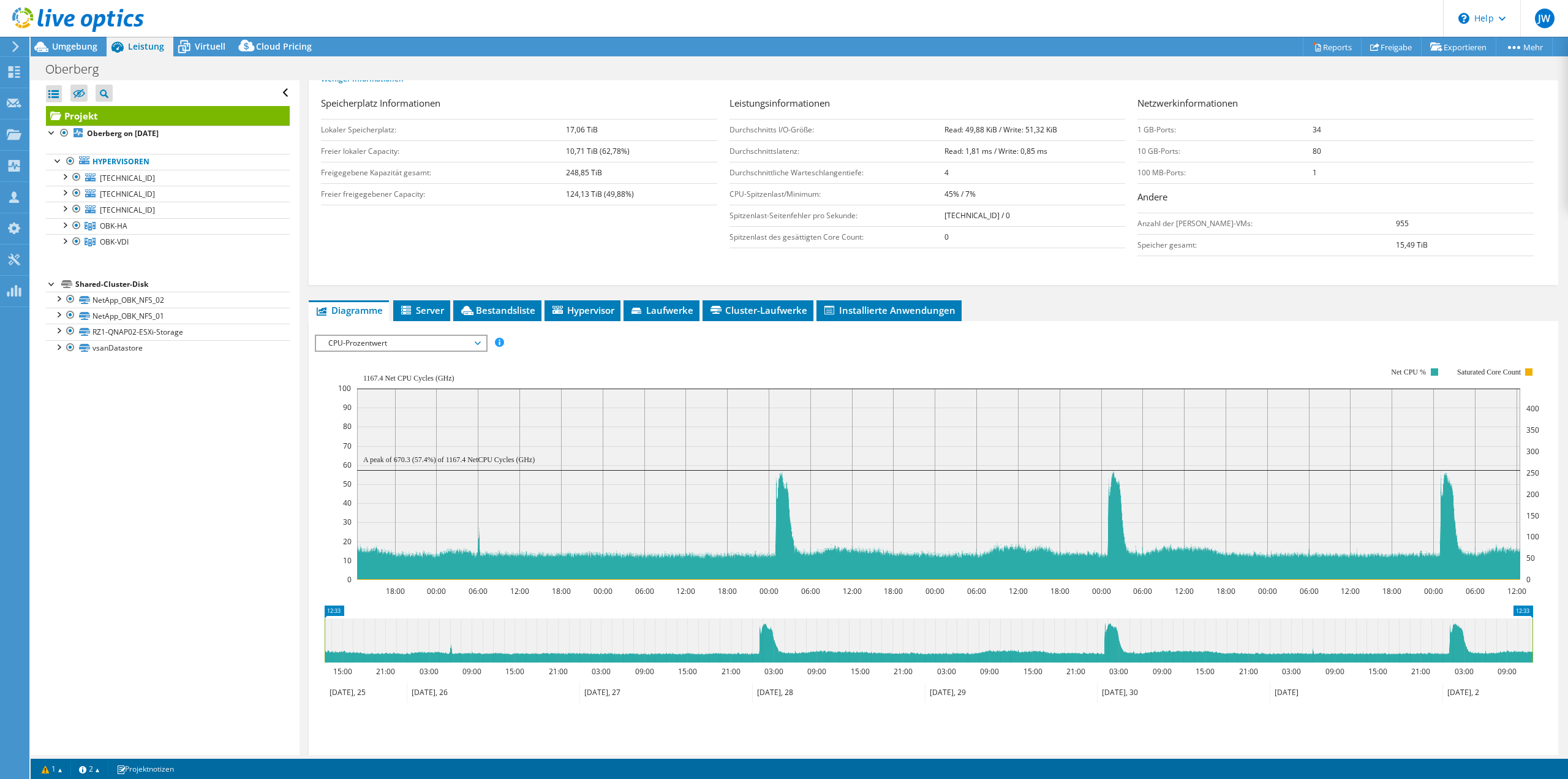
click at [450, 339] on span "CPU-Prozentwert" at bounding box center [401, 343] width 158 height 14
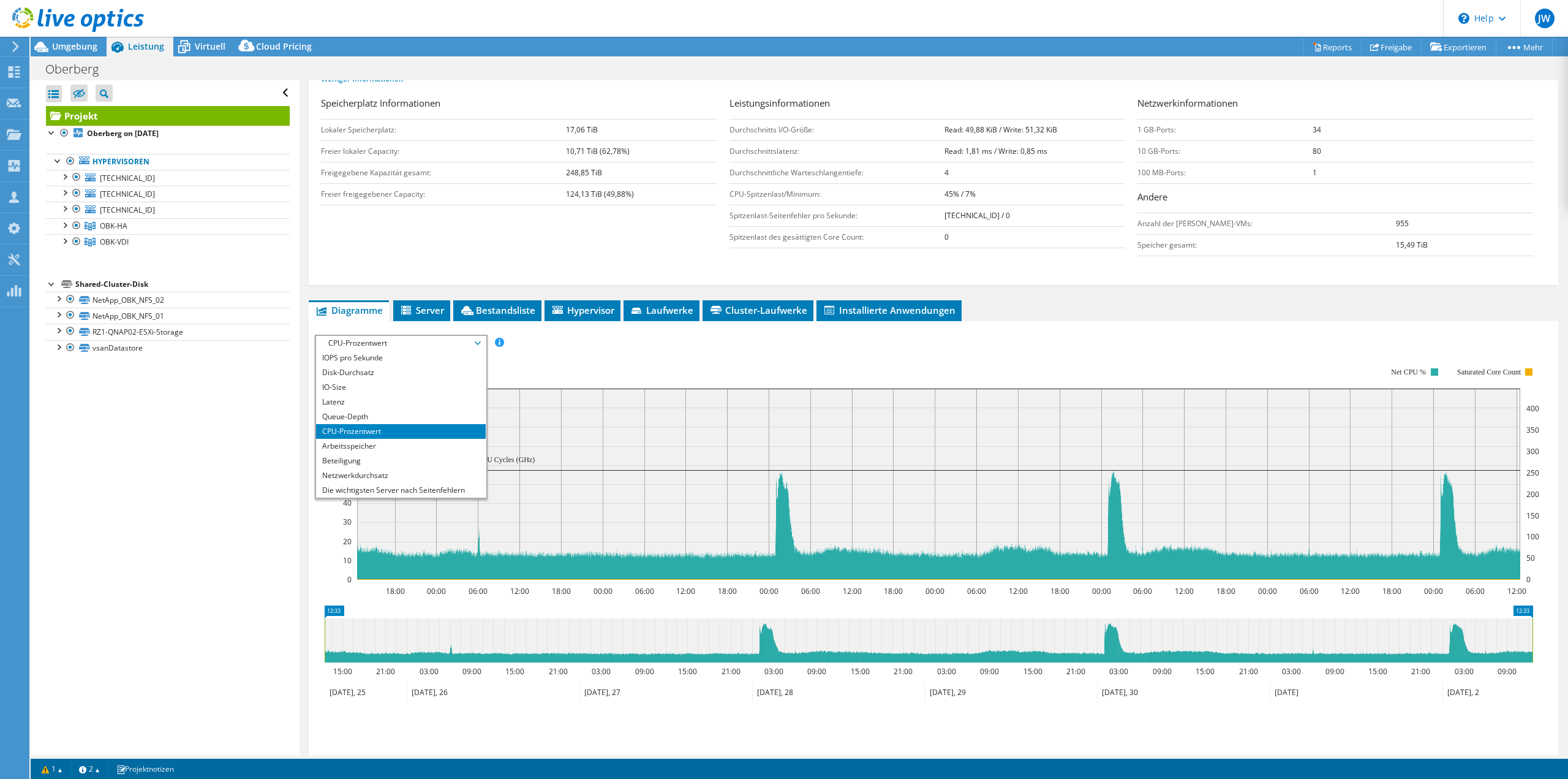
scroll to position [44, 0]
click at [342, 380] on li "CPU-Prozentwert" at bounding box center [401, 387] width 170 height 14
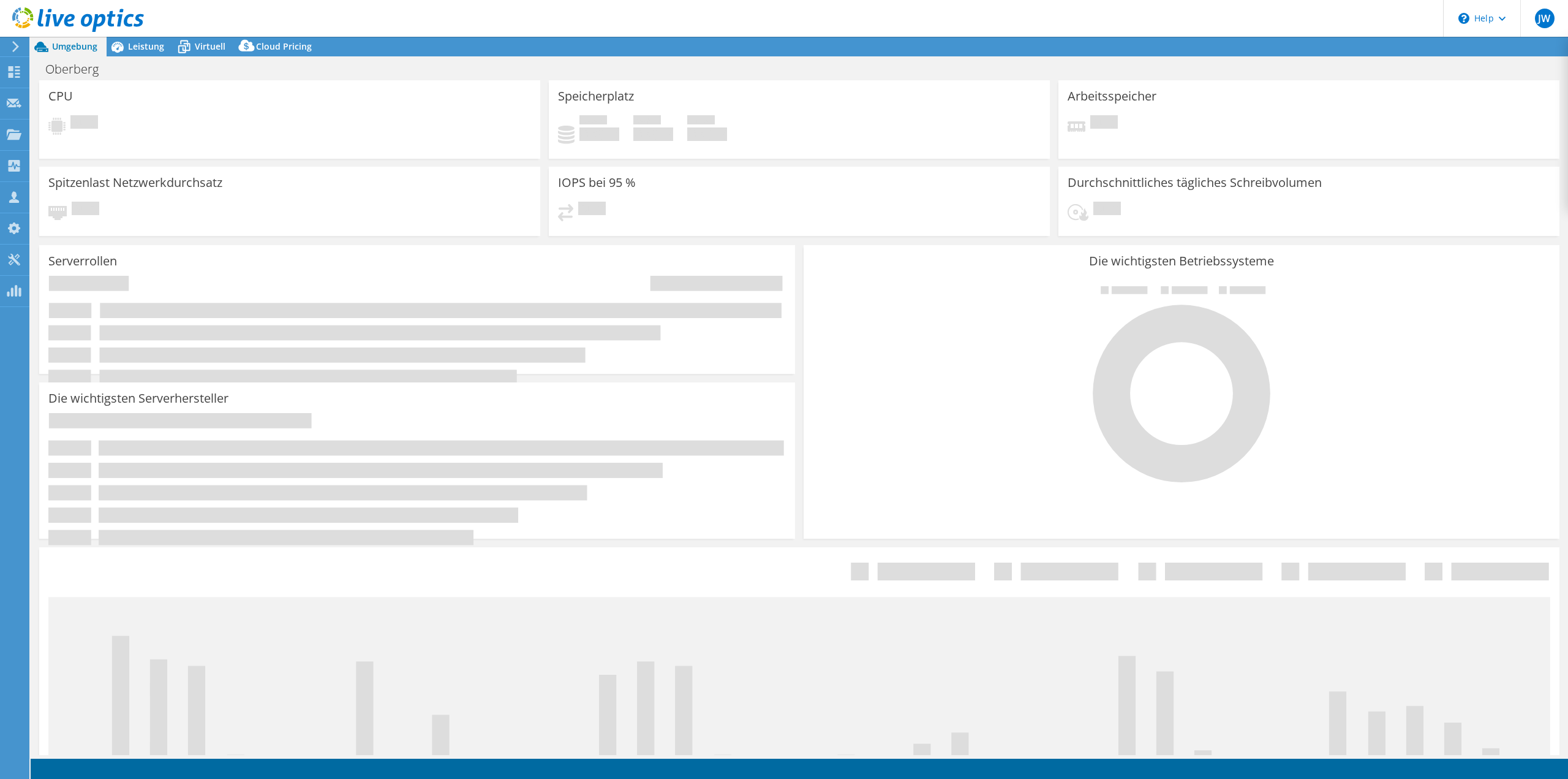
select select "USD"
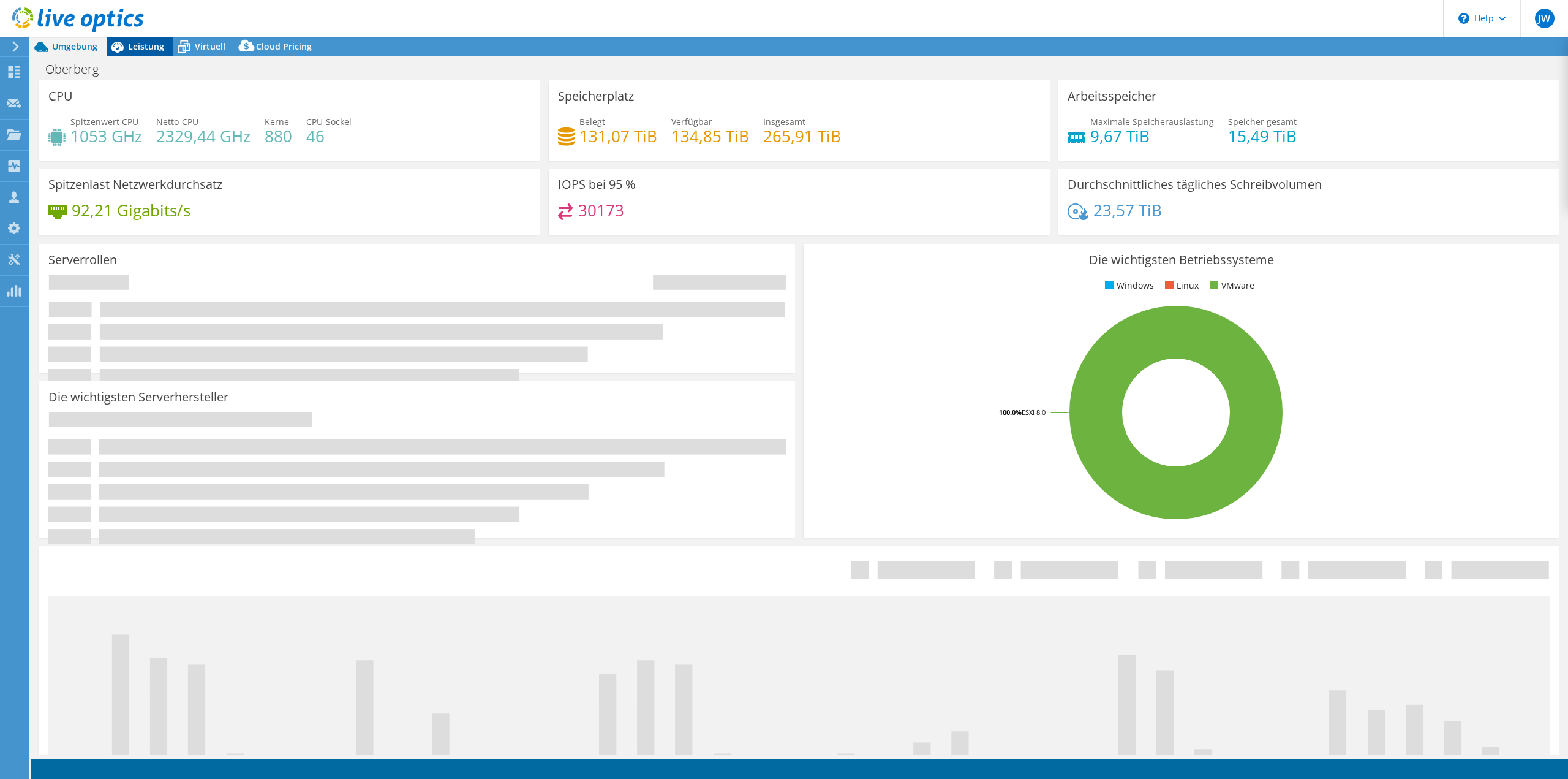
click at [151, 46] on span "Leistung" at bounding box center [146, 46] width 36 height 11
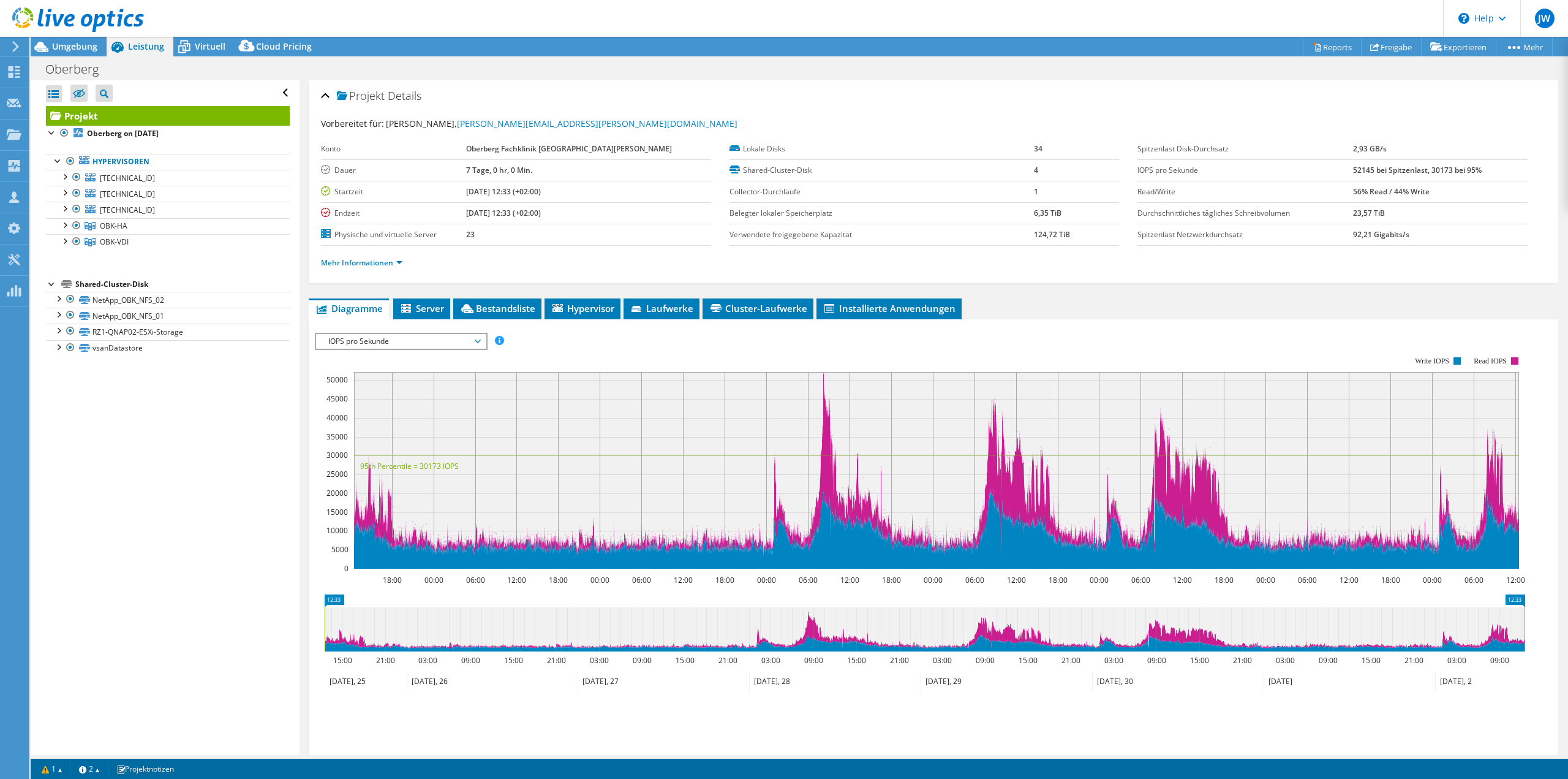
click at [341, 334] on span "IOPS pro Sekunde" at bounding box center [401, 341] width 158 height 14
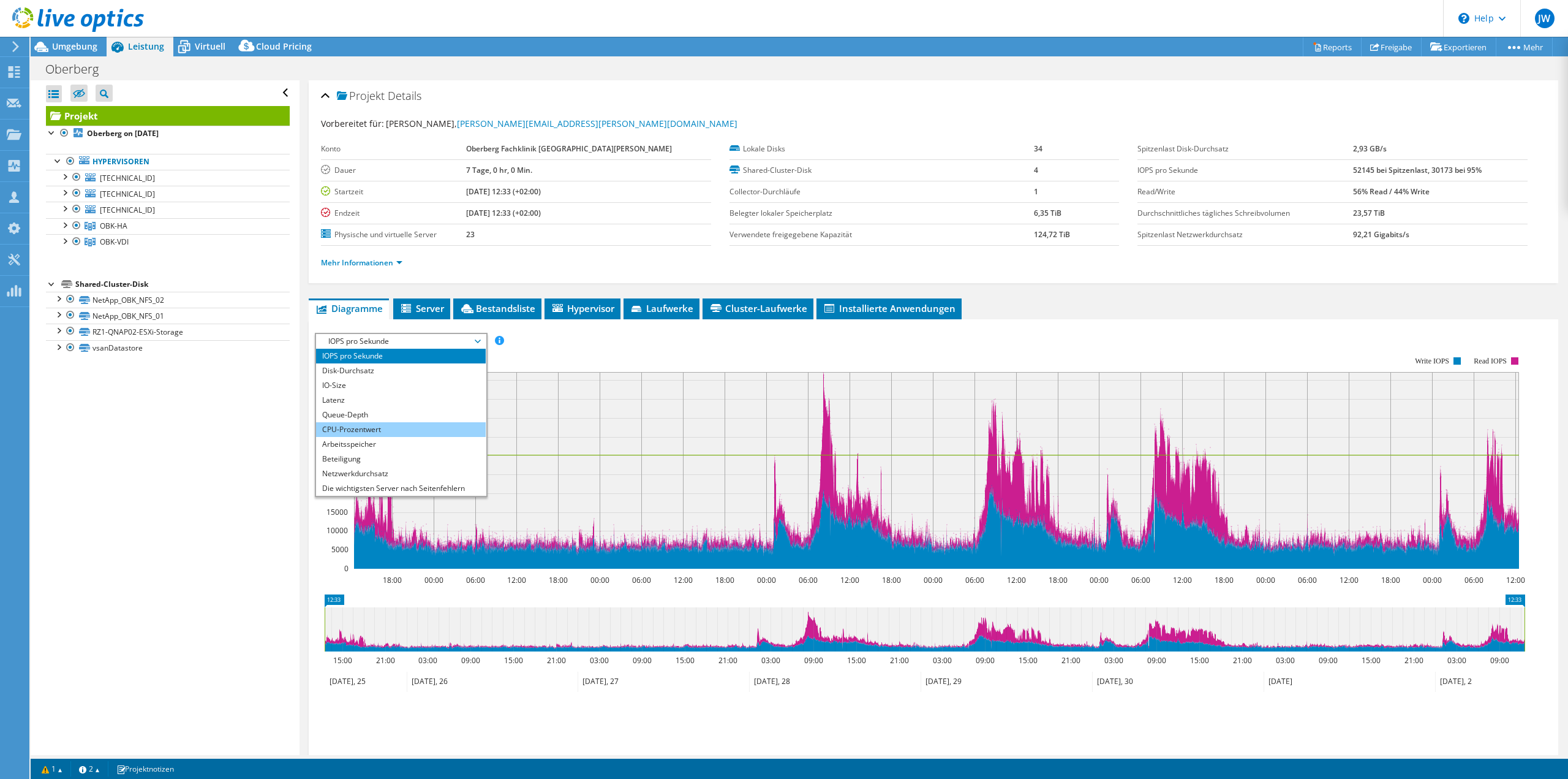
click at [353, 426] on li "CPU-Prozentwert" at bounding box center [401, 429] width 170 height 14
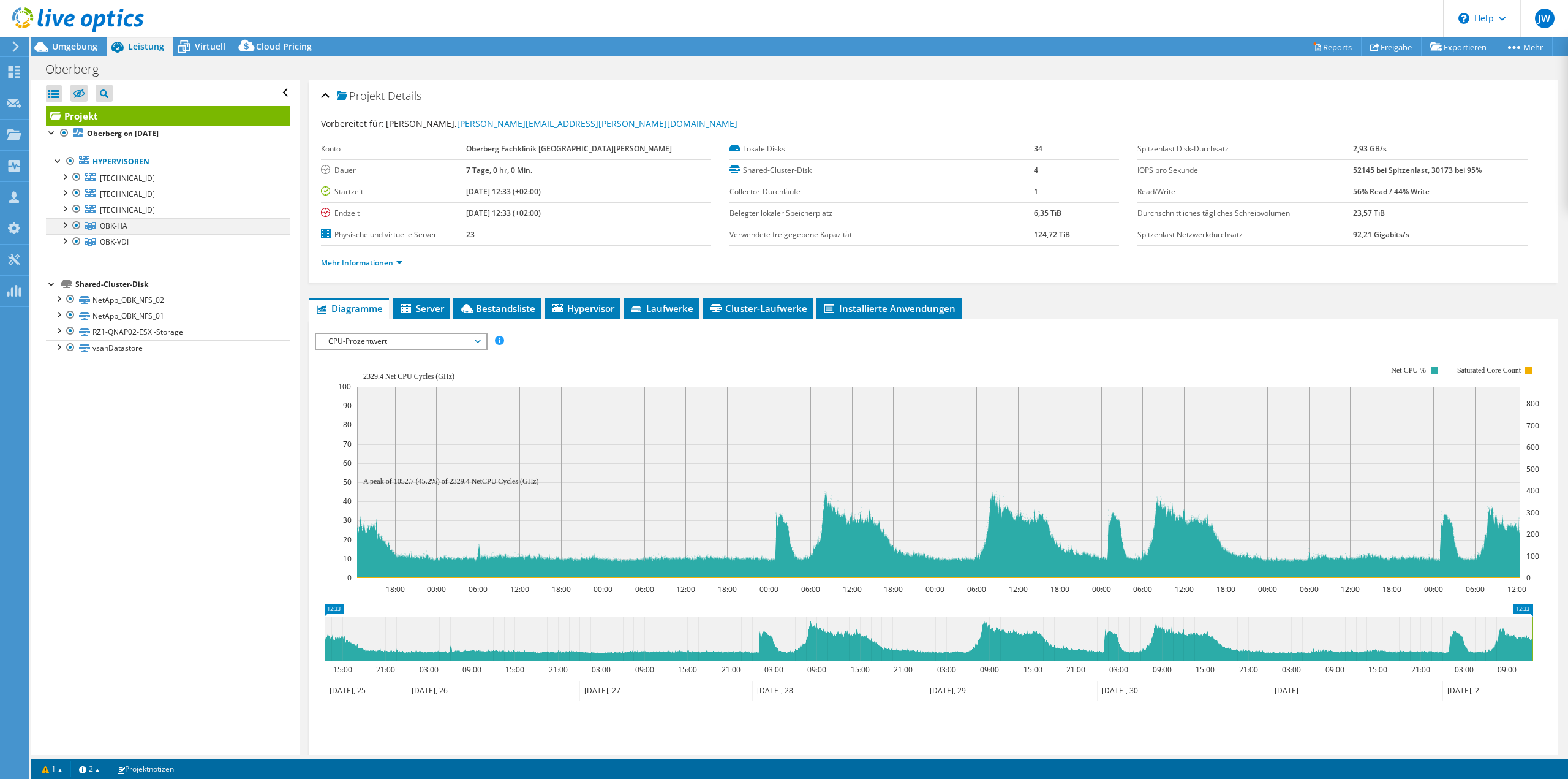
click at [78, 221] on div at bounding box center [77, 225] width 12 height 14
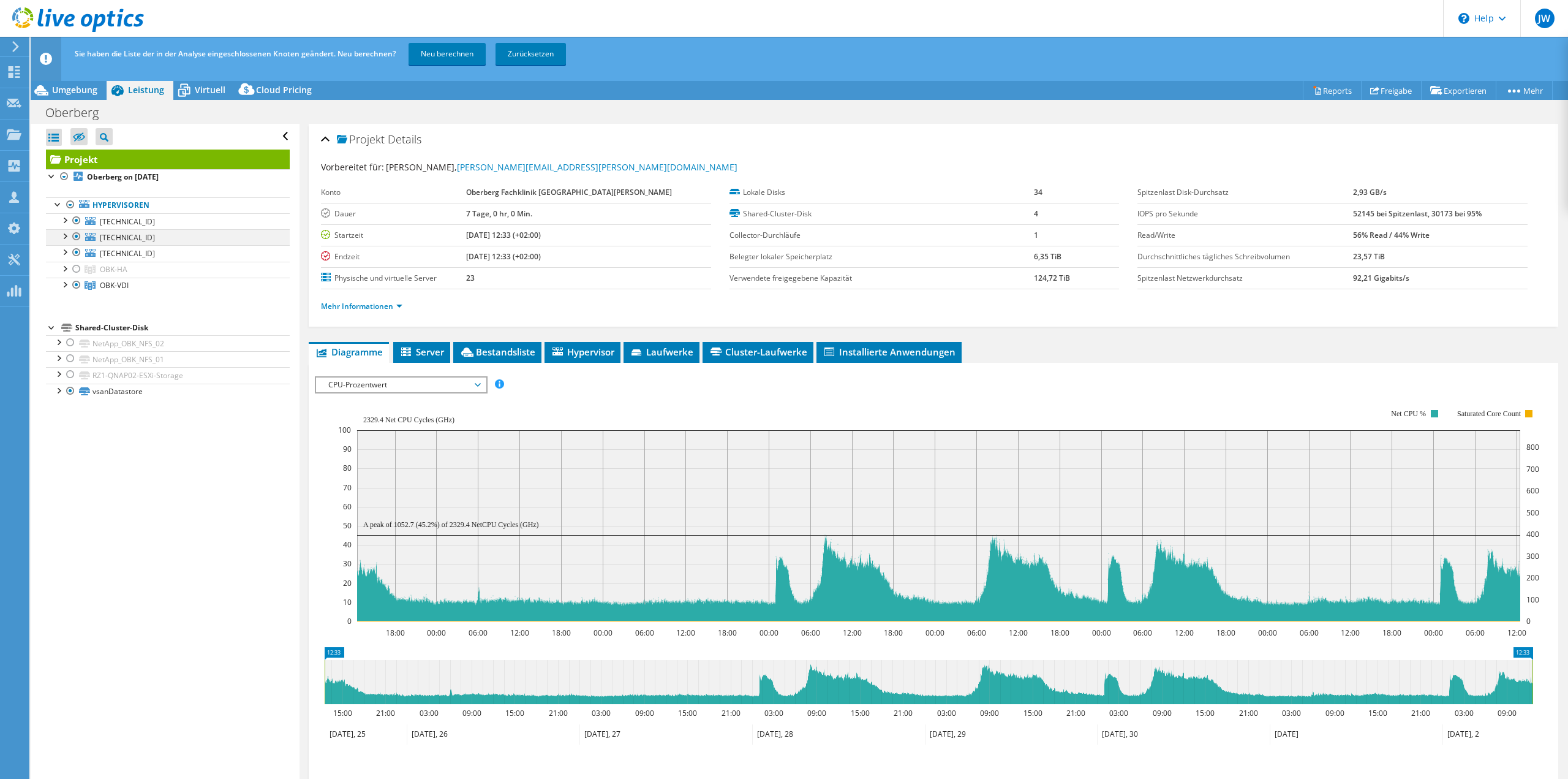
click at [76, 206] on div at bounding box center [71, 204] width 12 height 14
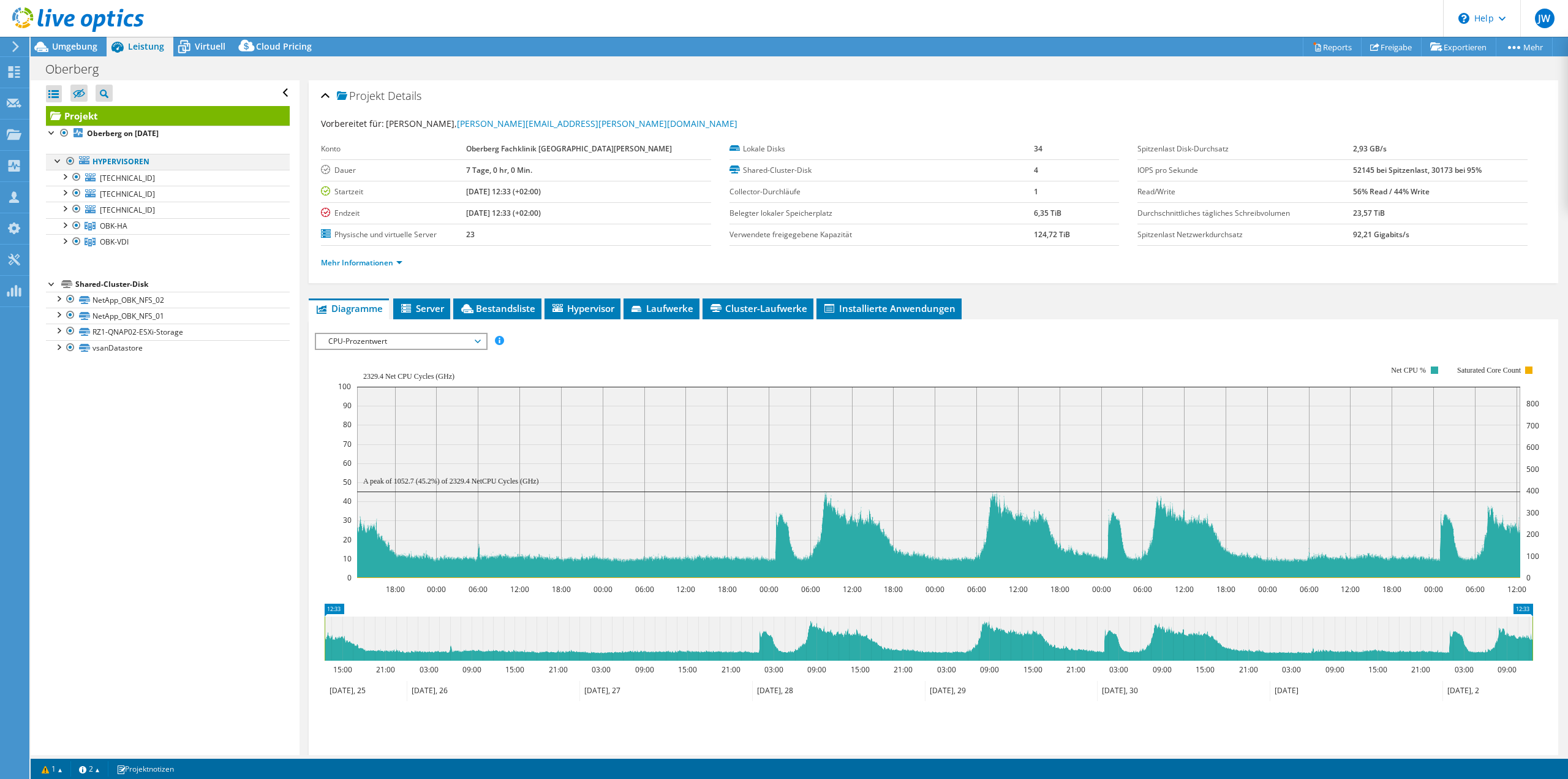
click at [68, 162] on div at bounding box center [71, 161] width 12 height 14
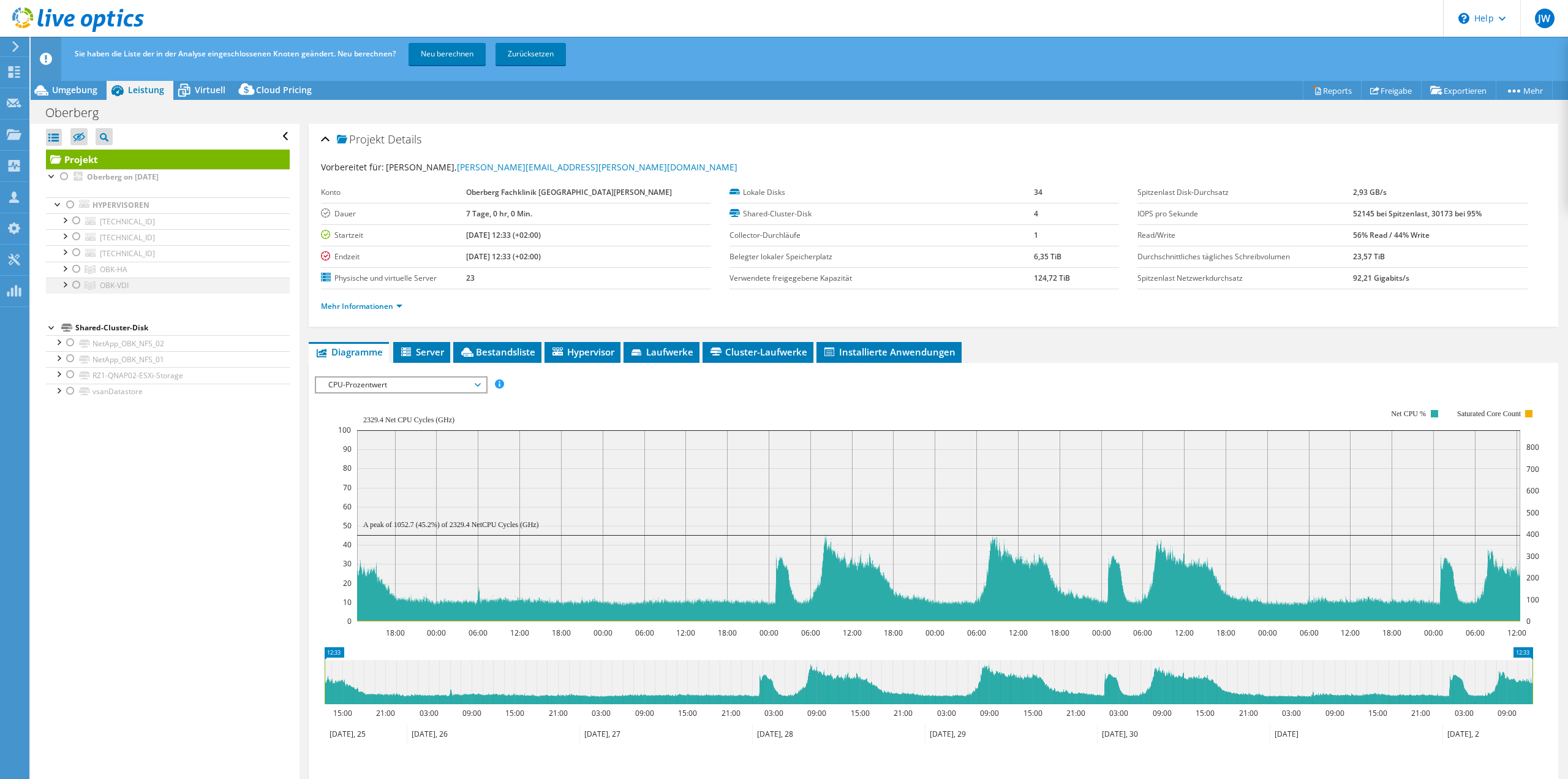
click at [77, 284] on div at bounding box center [77, 284] width 12 height 14
click at [462, 62] on link "Neu berechnen" at bounding box center [447, 54] width 77 height 22
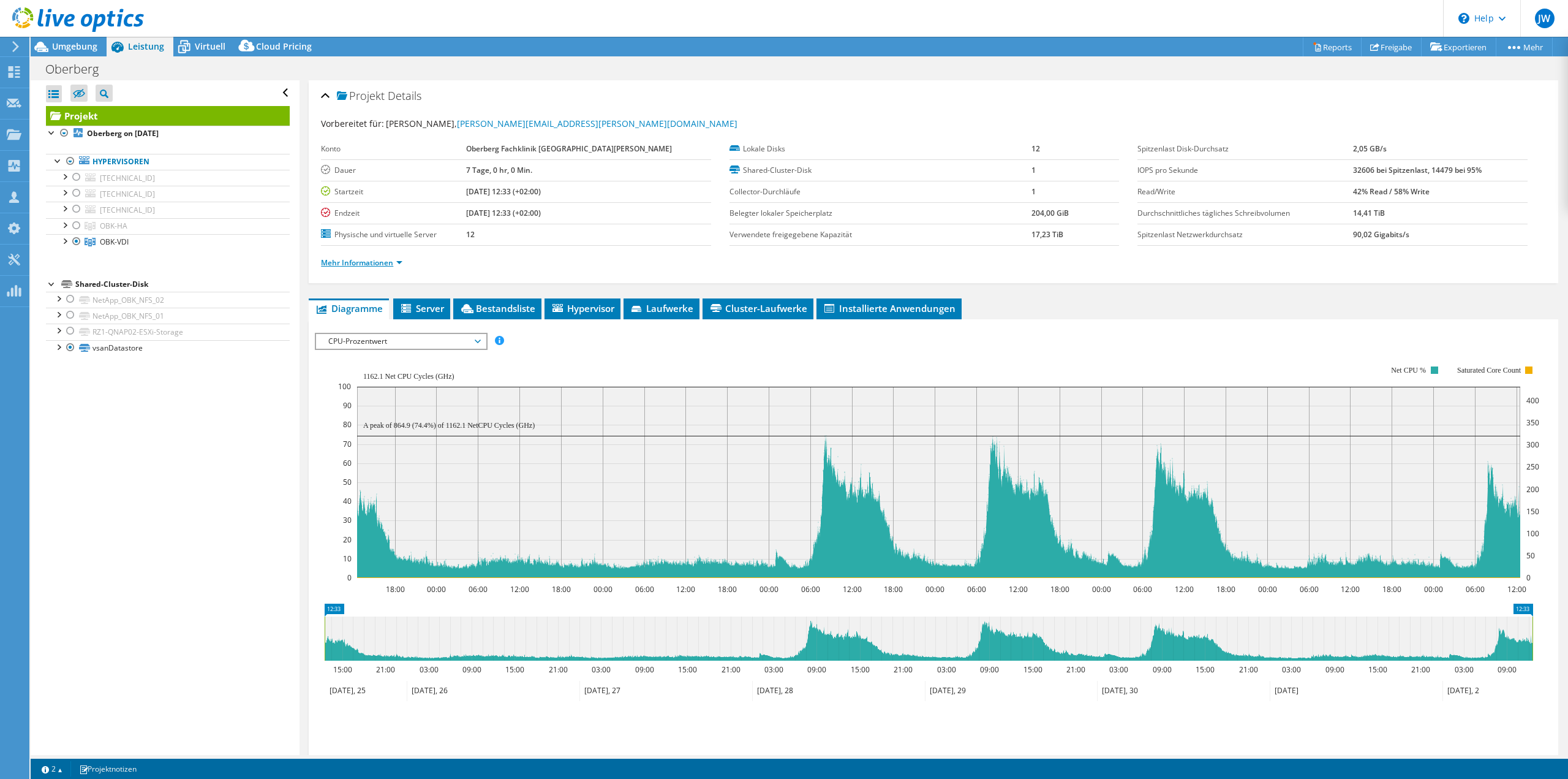
click at [384, 260] on link "Mehr Informationen" at bounding box center [361, 262] width 81 height 11
